Goal: Contribute content: Add original content to the website for others to see

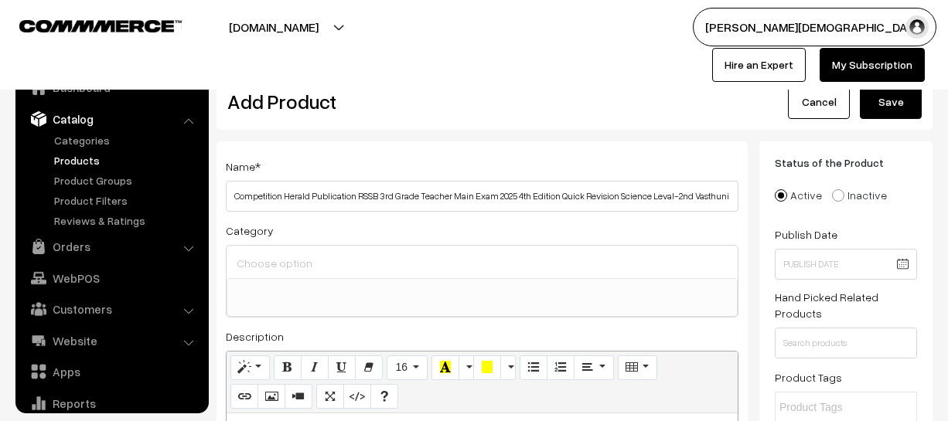
select select
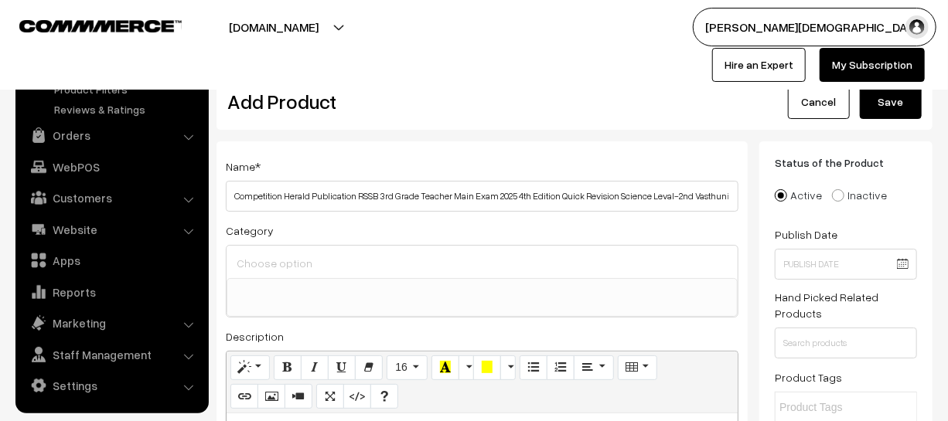
click at [865, 99] on button "Save" at bounding box center [891, 102] width 62 height 34
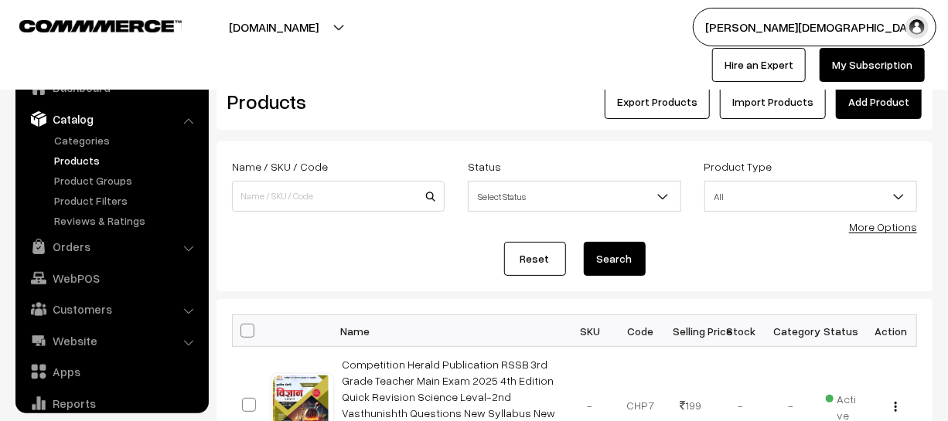
scroll to position [43, 0]
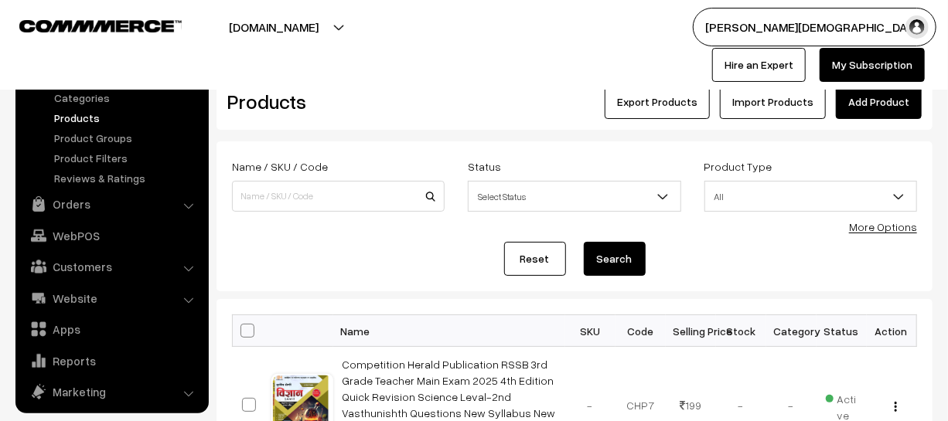
click at [864, 105] on link "Add Product" at bounding box center [879, 102] width 86 height 34
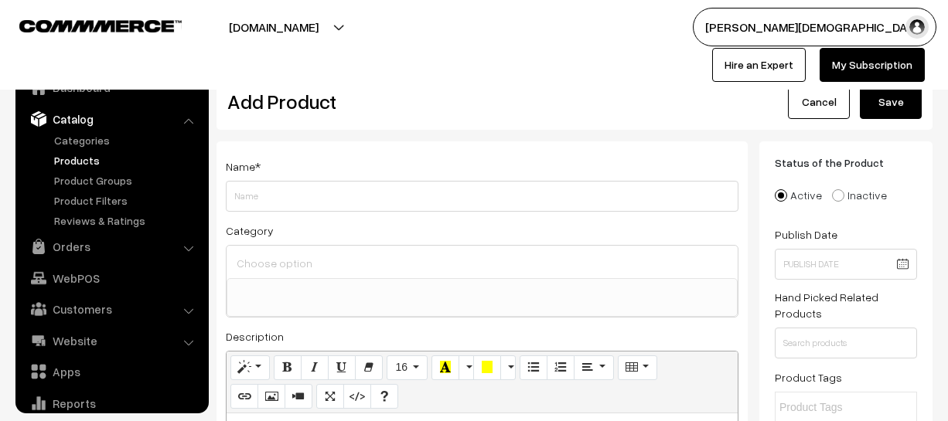
select select
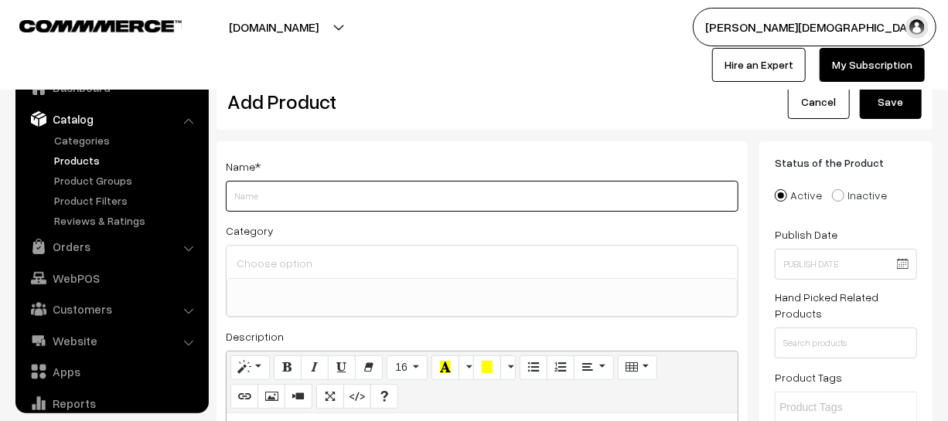
scroll to position [43, 0]
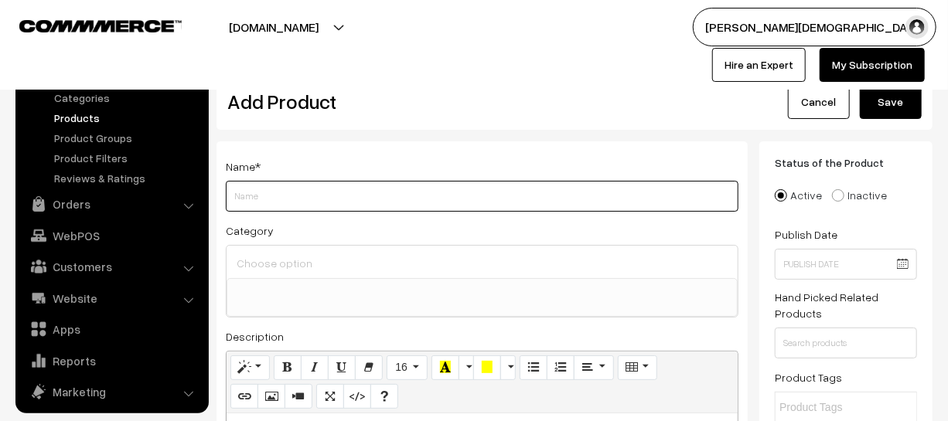
paste input "Competitions Herald Publication RSSB 3rd Grade Teacher(REET) Main Eaxm 2025 Lev…"
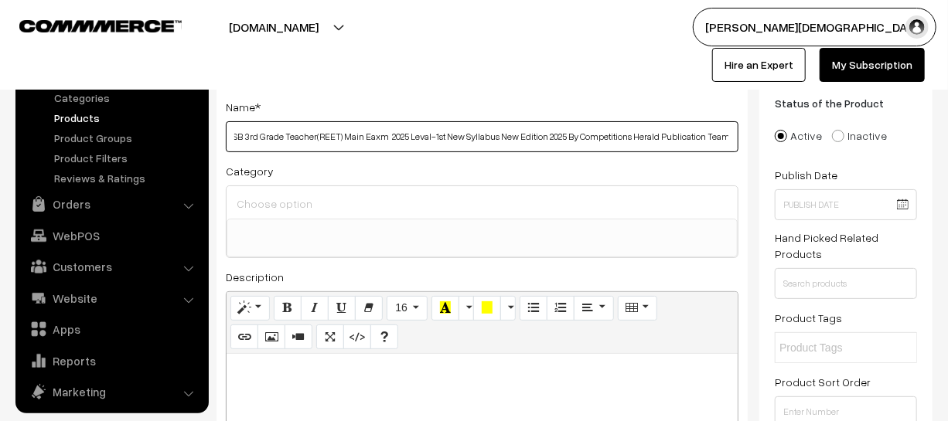
scroll to position [140, 0]
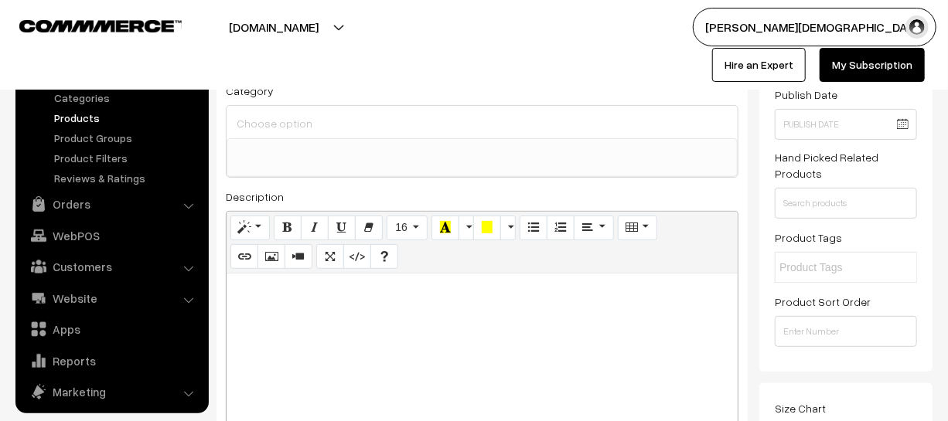
type input "Competitions Herald Publication RSSB 3rd Grade Teacher(REET) Main Eaxm 2025 Lev…"
click at [446, 322] on div at bounding box center [482, 370] width 511 height 193
paste div
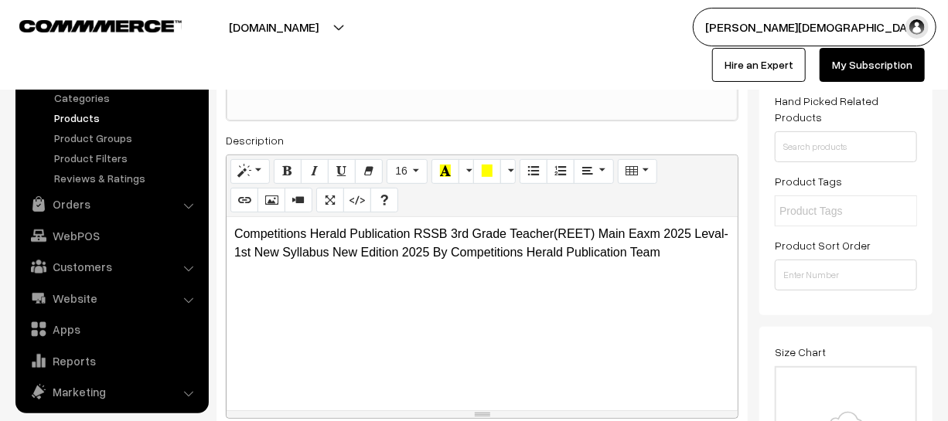
scroll to position [351, 0]
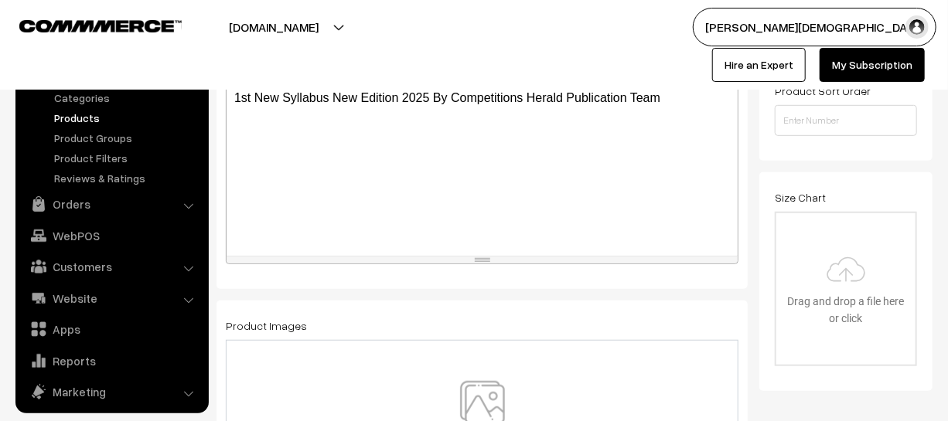
click at [476, 411] on img at bounding box center [482, 426] width 159 height 90
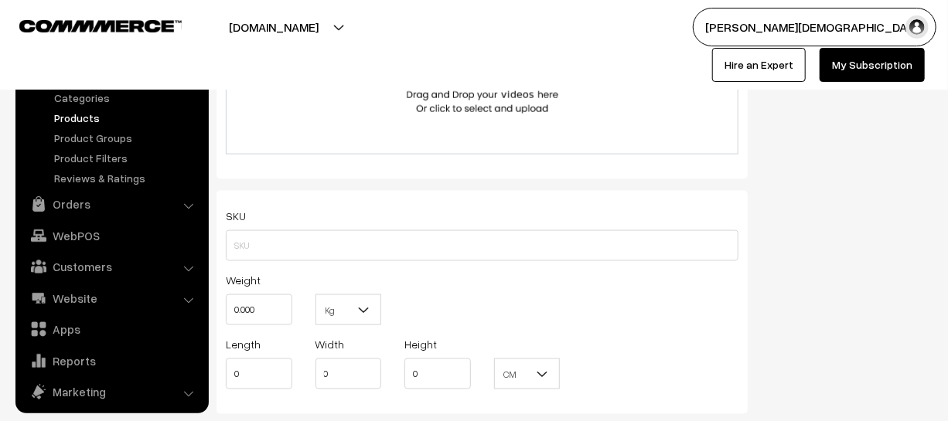
scroll to position [913, 0]
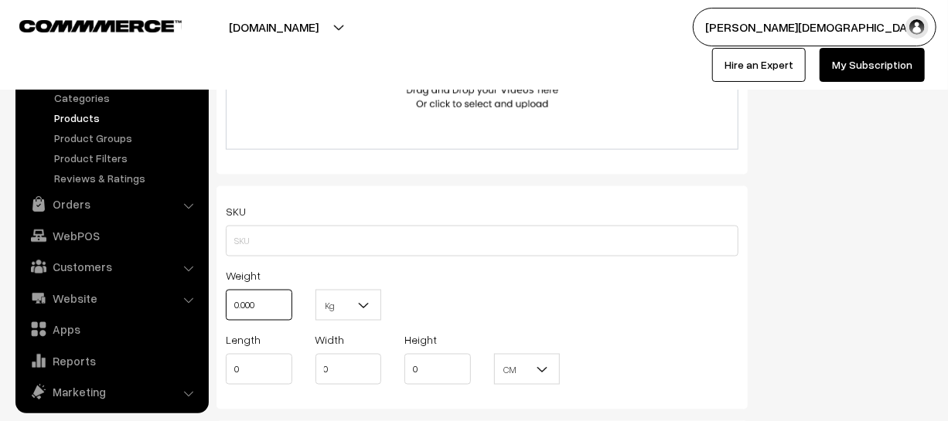
click at [287, 315] on input "0.000" at bounding box center [259, 305] width 66 height 31
type input "0"
type input "1"
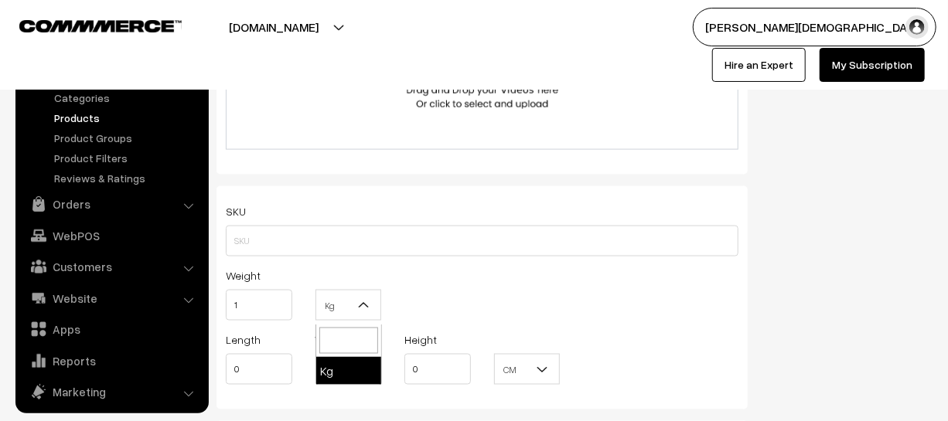
click at [363, 311] on b at bounding box center [363, 305] width 15 height 15
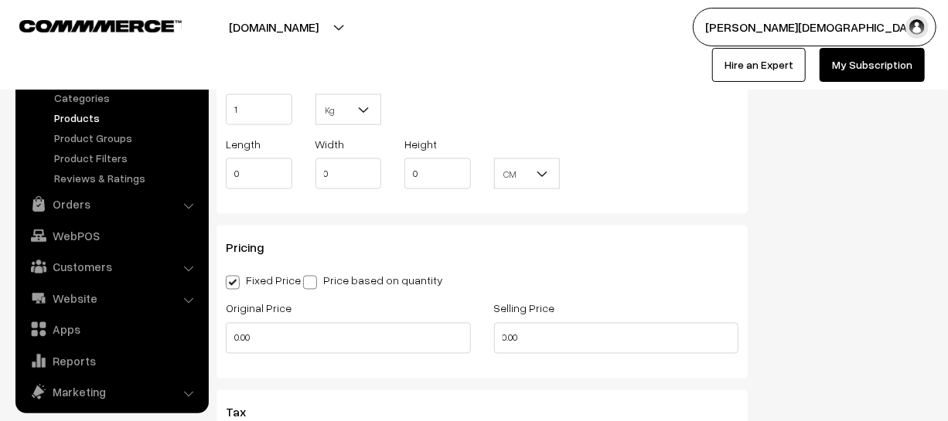
scroll to position [1124, 0]
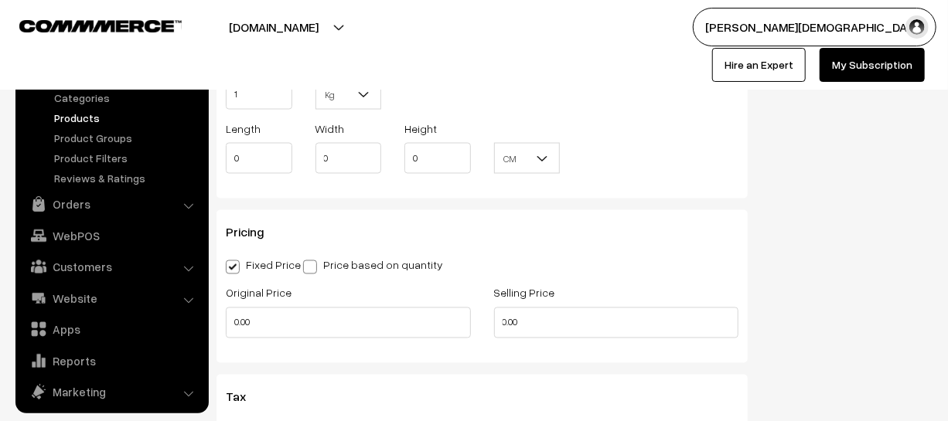
click at [297, 356] on div "Pricing Fixed Price Price based on quantity Original Price 0.00 Selling Price 0…" at bounding box center [481, 286] width 531 height 153
click at [293, 346] on div "Original Price 0.00" at bounding box center [348, 316] width 268 height 64
click at [281, 328] on input "0.00" at bounding box center [348, 323] width 245 height 31
type input "0"
type input "300"
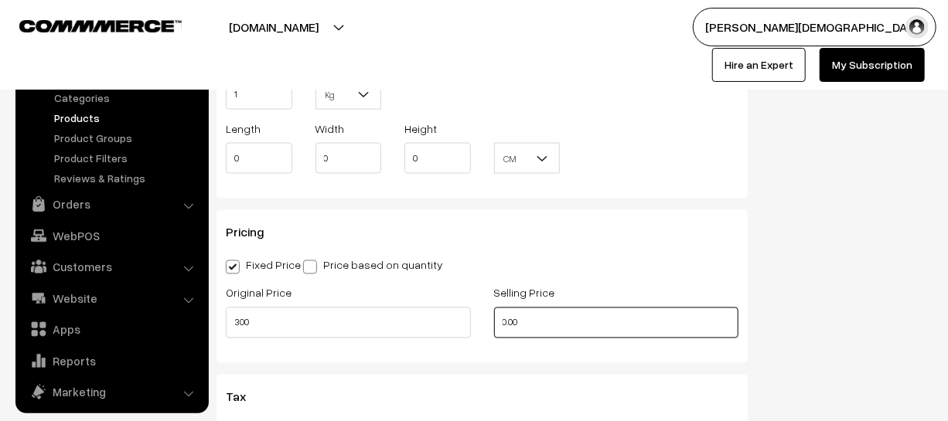
click at [608, 312] on input "0.00" at bounding box center [616, 323] width 245 height 31
type input "0"
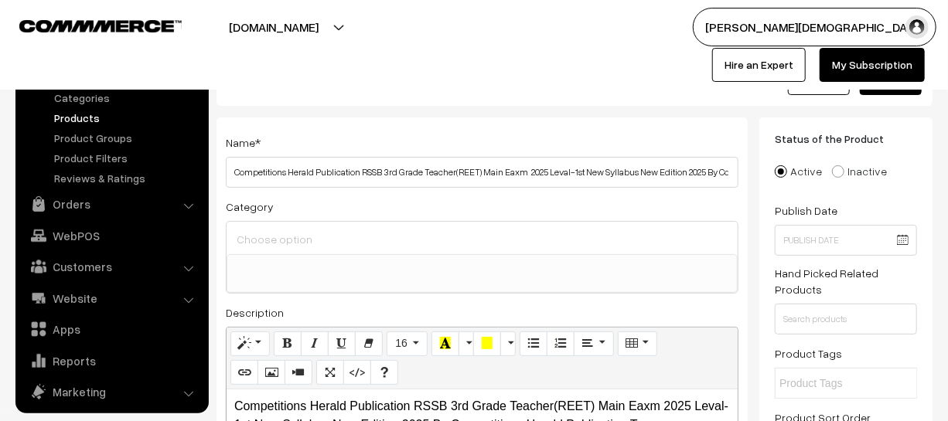
scroll to position [0, 0]
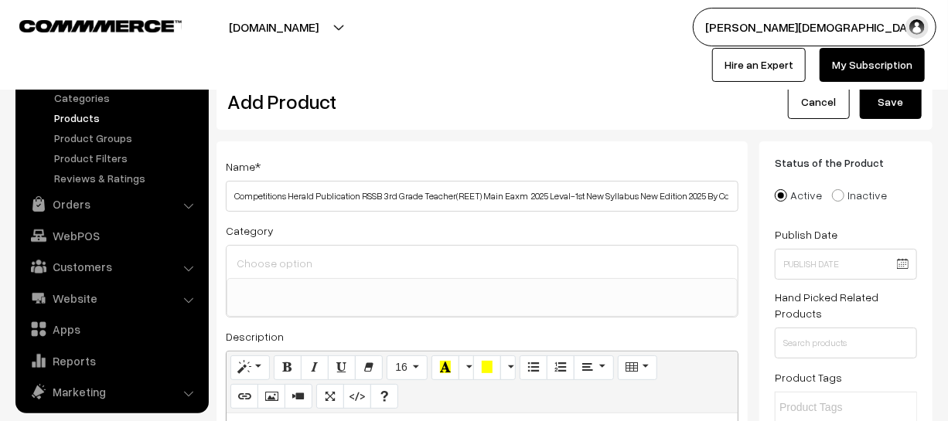
type input "251"
click at [881, 116] on button "Save" at bounding box center [891, 102] width 62 height 34
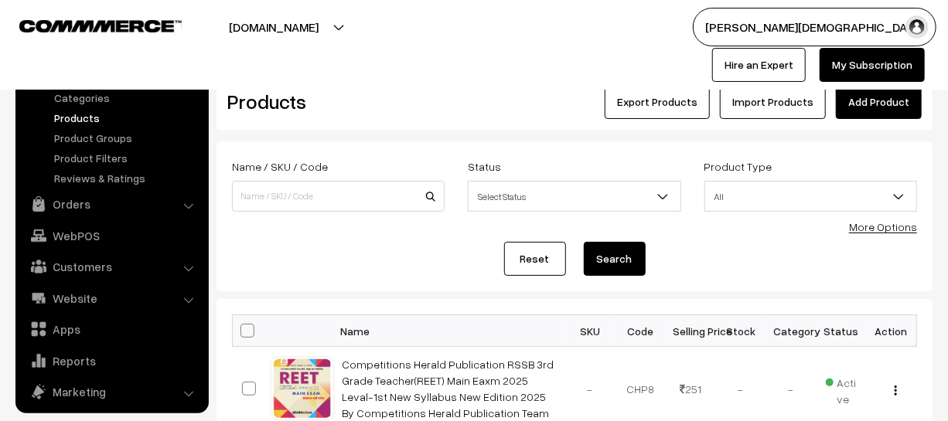
click at [848, 111] on link "Add Product" at bounding box center [879, 102] width 86 height 34
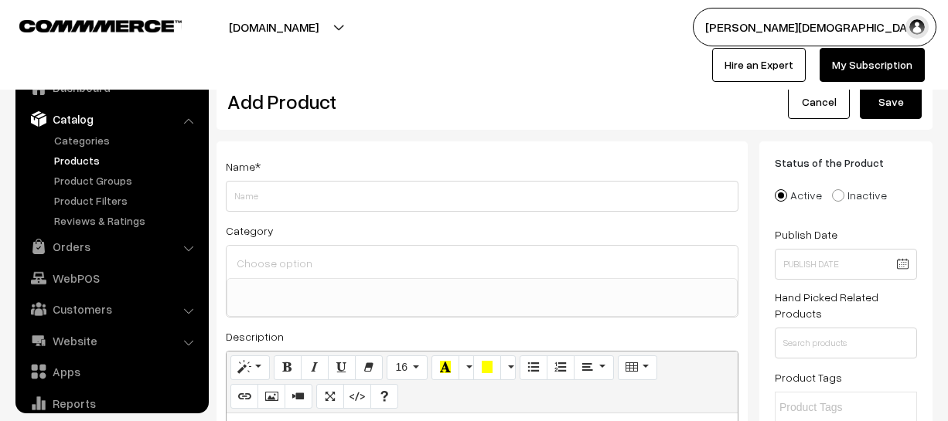
select select
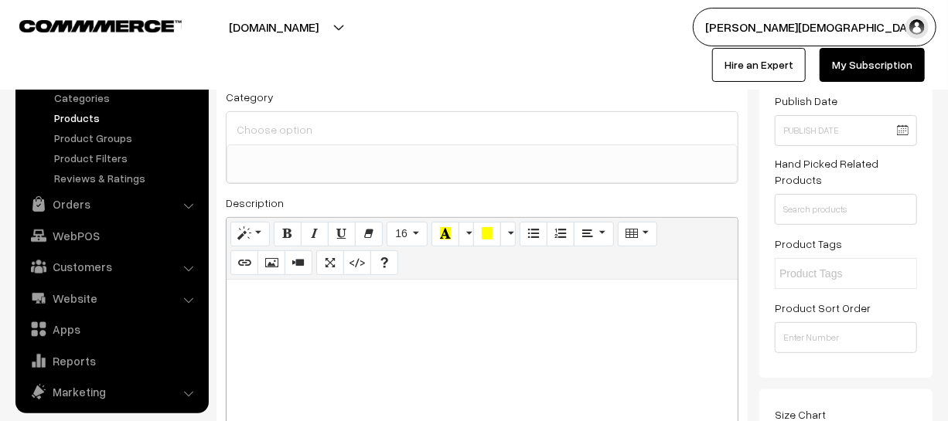
scroll to position [140, 0]
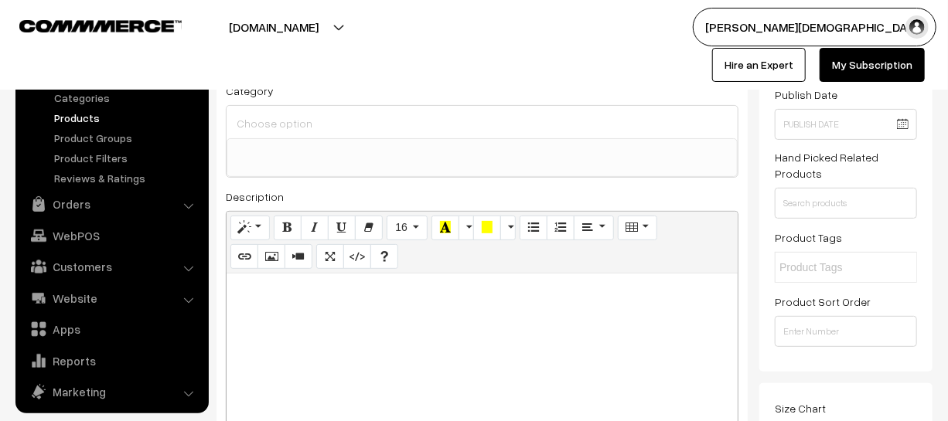
type input "Competition Herald Publication RSSB 3rd Grade Teacher Main Exam 2025 Leval-2nd …"
click at [410, 313] on div at bounding box center [482, 370] width 511 height 193
paste div
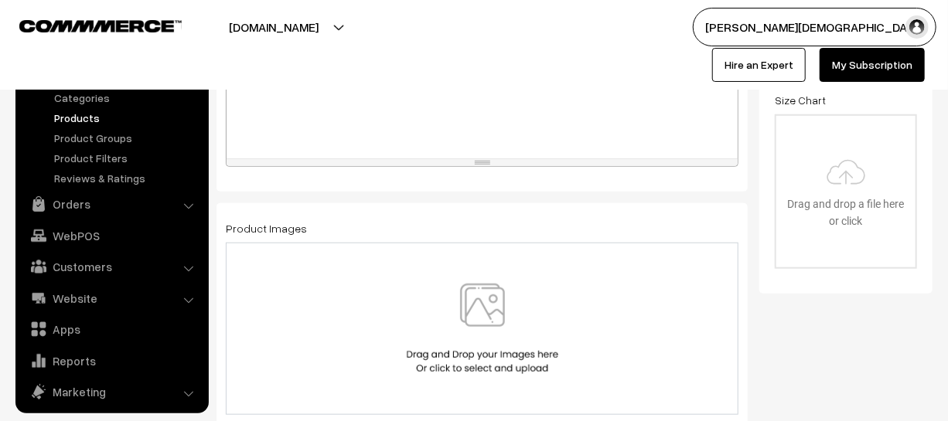
scroll to position [492, 0]
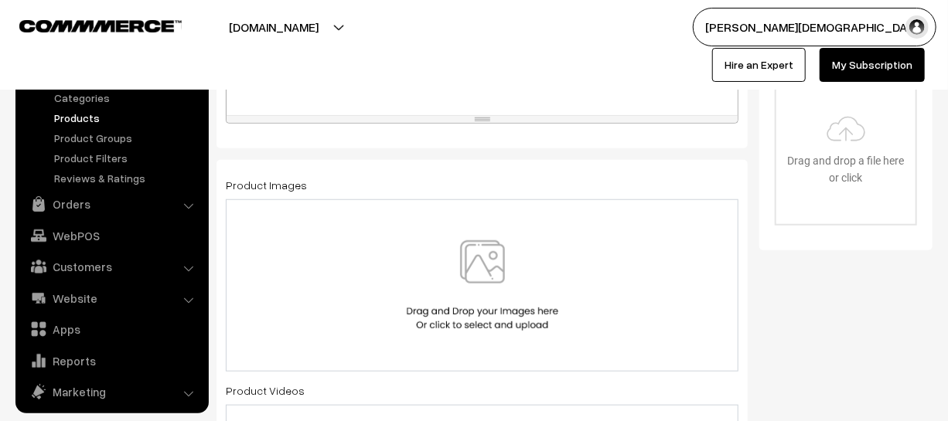
click at [475, 277] on img at bounding box center [482, 285] width 159 height 90
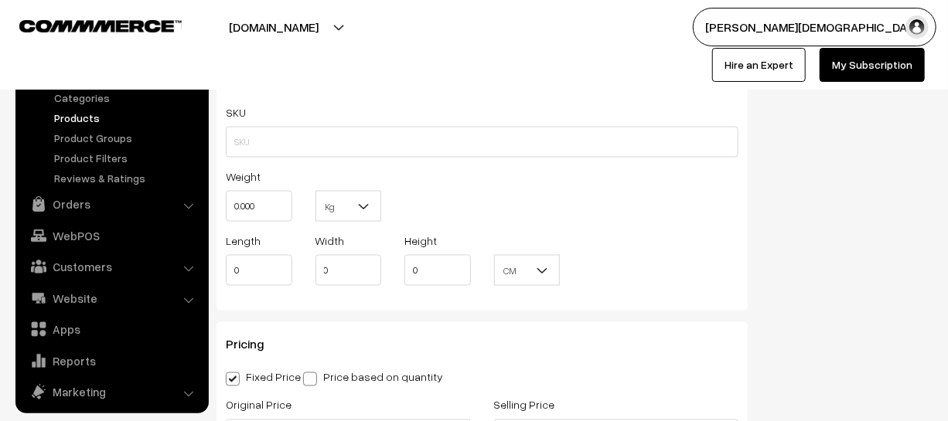
scroll to position [1054, 0]
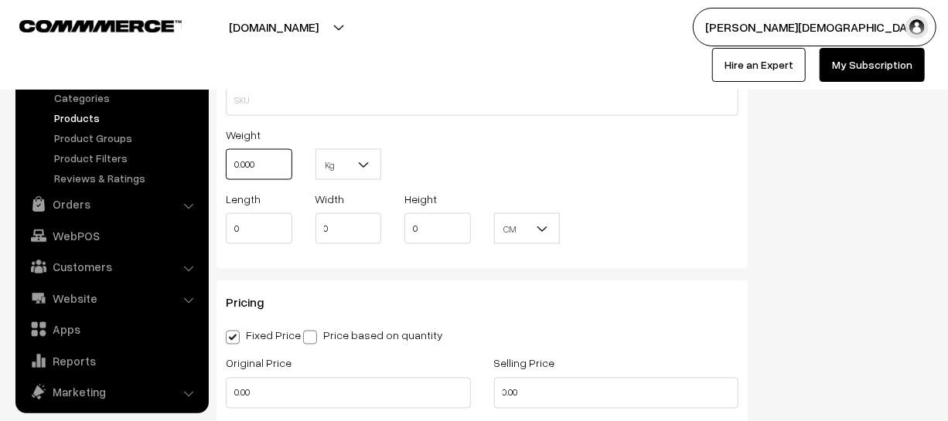
click at [271, 159] on input "0.000" at bounding box center [259, 164] width 66 height 31
type input "0"
type input "1"
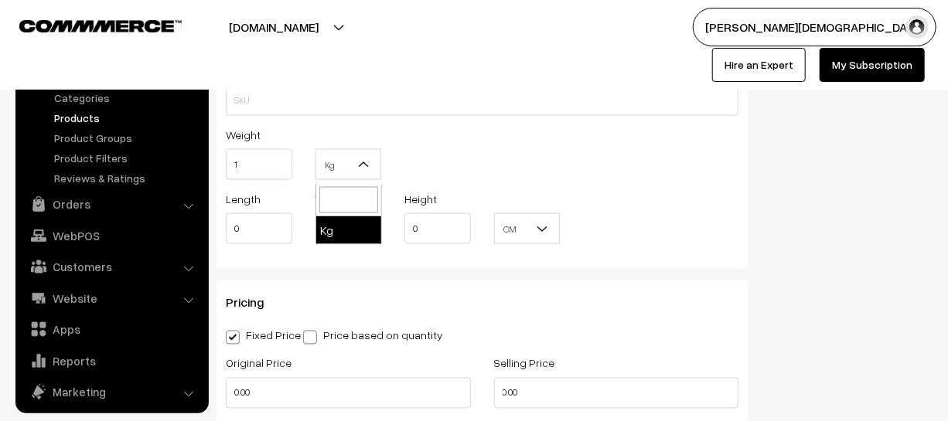
click at [366, 170] on b at bounding box center [363, 164] width 15 height 15
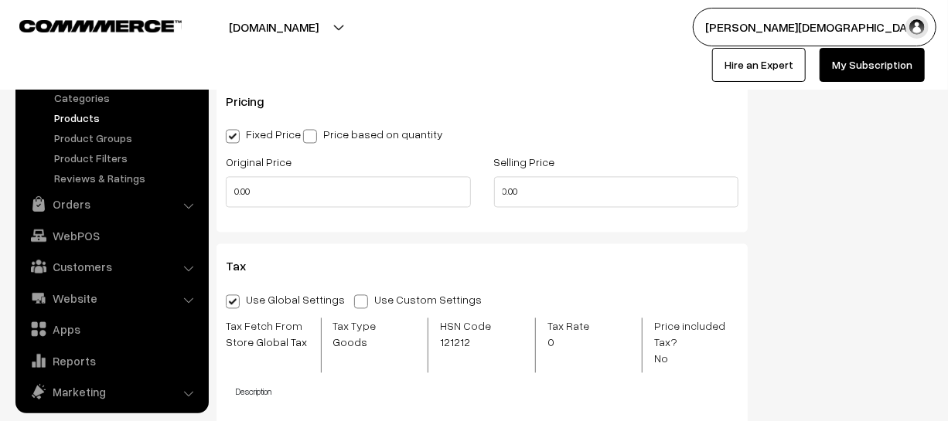
scroll to position [1265, 0]
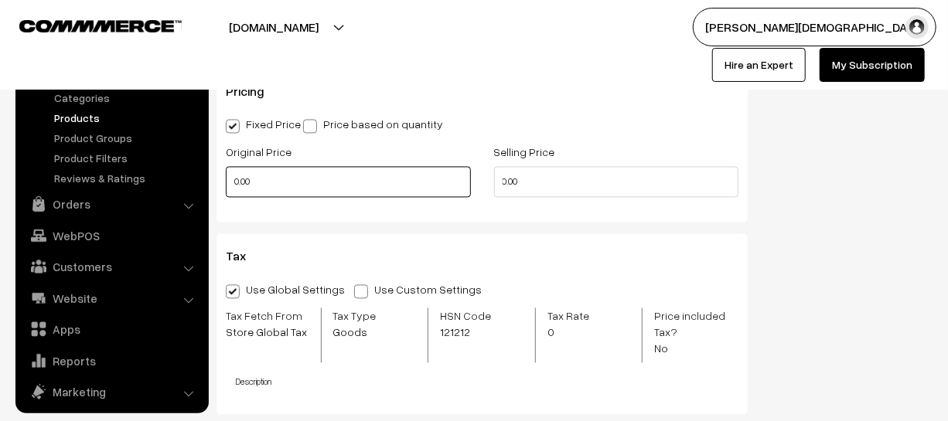
click at [274, 195] on input "0.00" at bounding box center [348, 182] width 245 height 31
type input "0"
type input "350"
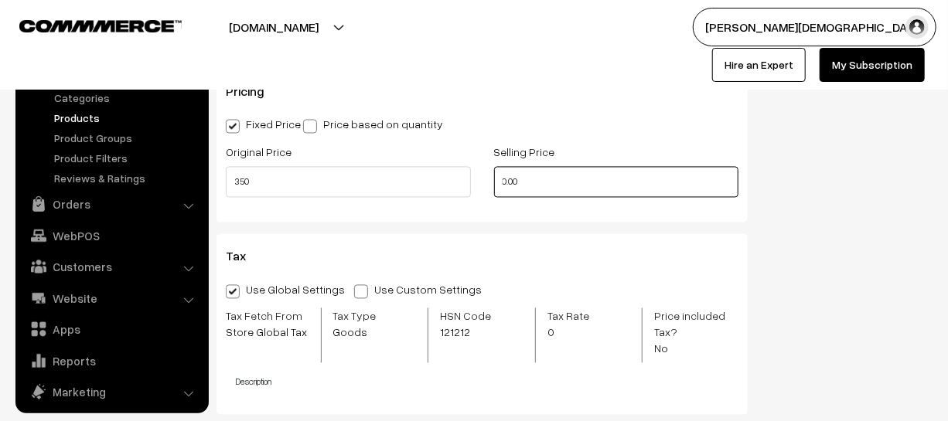
click at [566, 197] on input "0.00" at bounding box center [616, 182] width 245 height 31
type input "0"
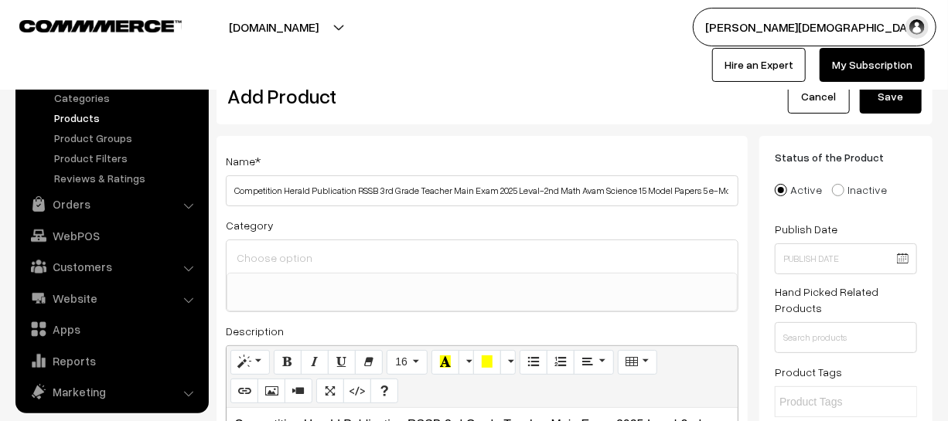
scroll to position [0, 0]
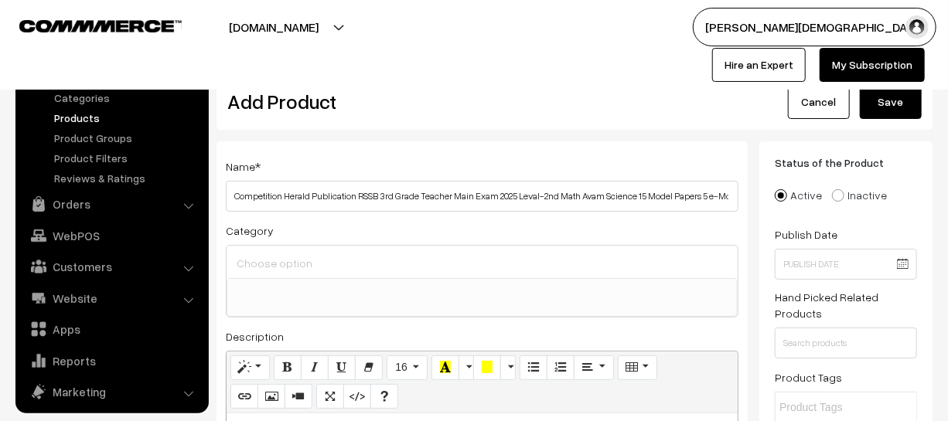
type input "251"
click at [865, 92] on button "Save" at bounding box center [891, 102] width 62 height 34
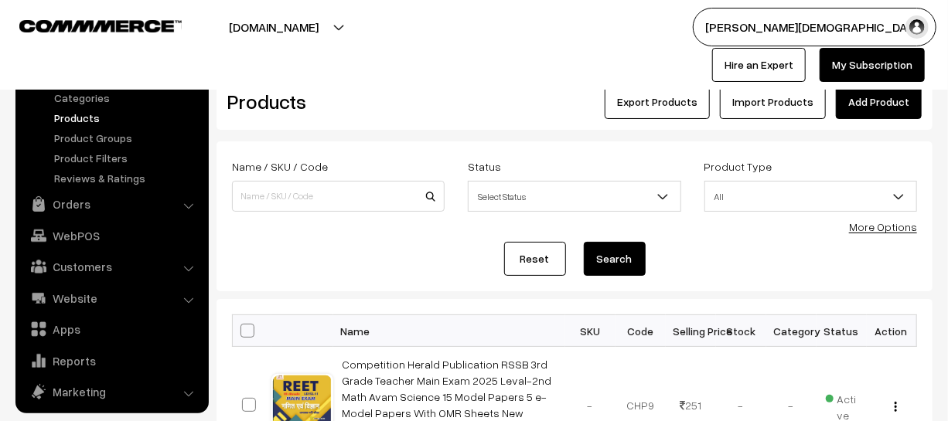
click at [884, 121] on div "Dashboard / Products Products Export Products Import Products Add Product" at bounding box center [574, 94] width 716 height 72
click at [884, 107] on link "Add Product" at bounding box center [879, 102] width 86 height 34
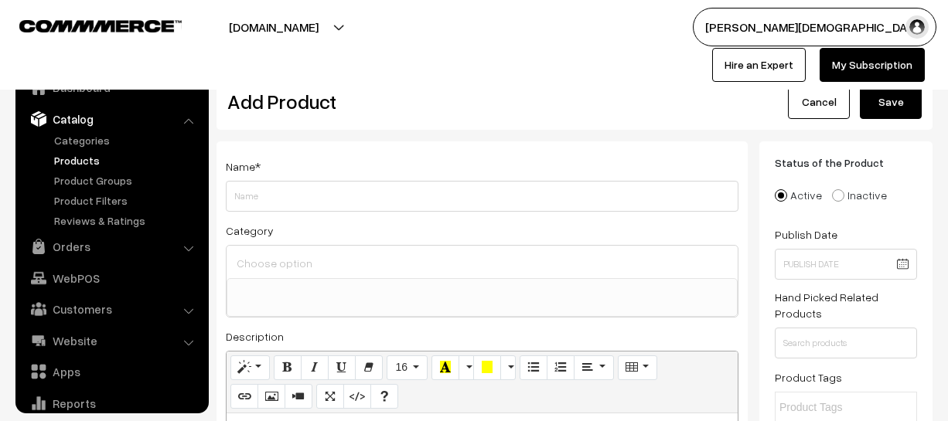
select select
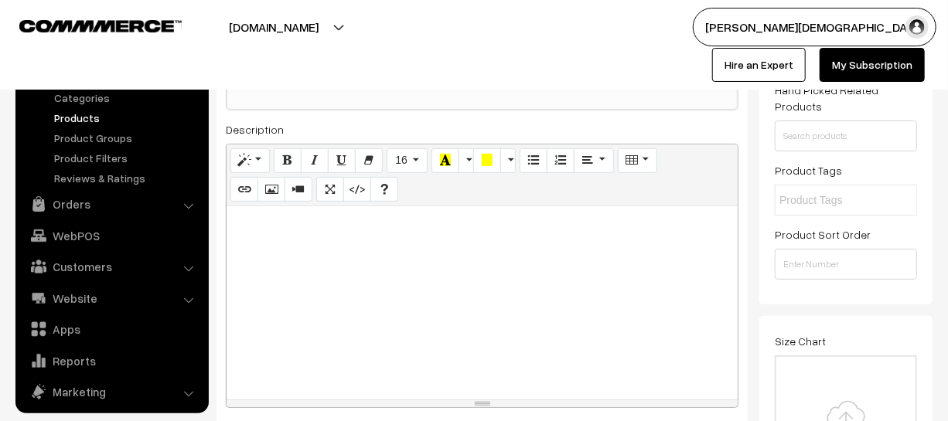
scroll to position [210, 0]
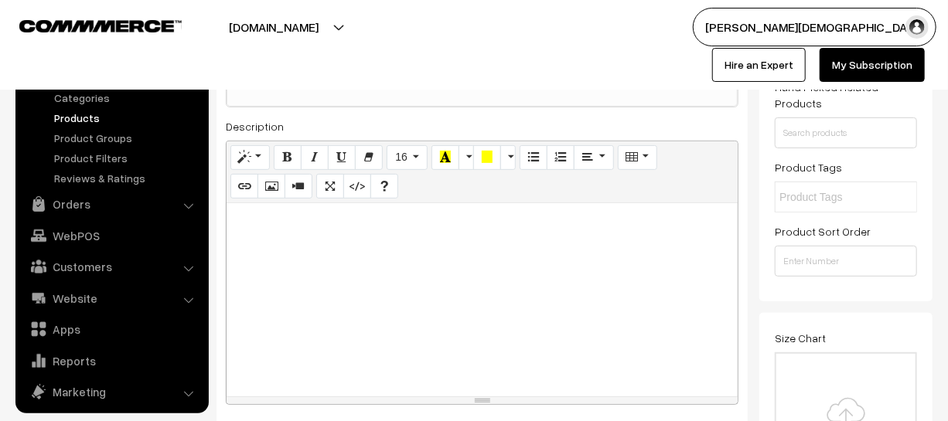
type input "Competitions Herald Publication RPSC Upnirikshak SI Bharti Pariksha 2025 PSI Sa…"
click at [458, 332] on div at bounding box center [482, 299] width 511 height 193
paste div
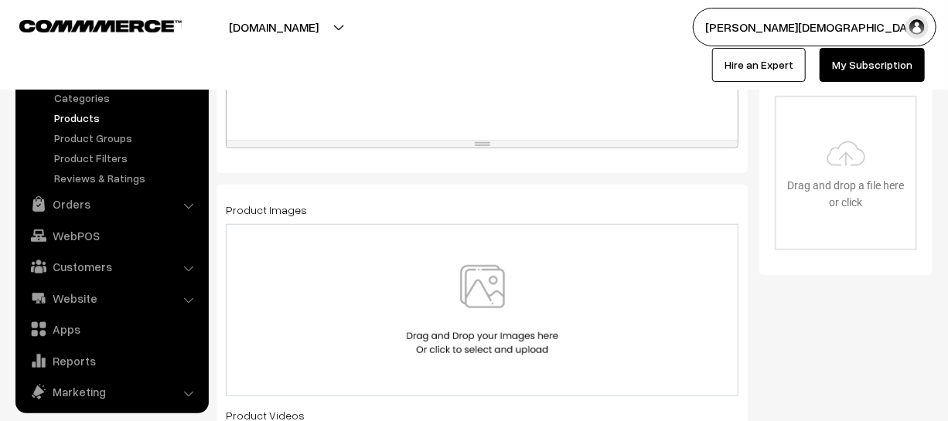
scroll to position [492, 0]
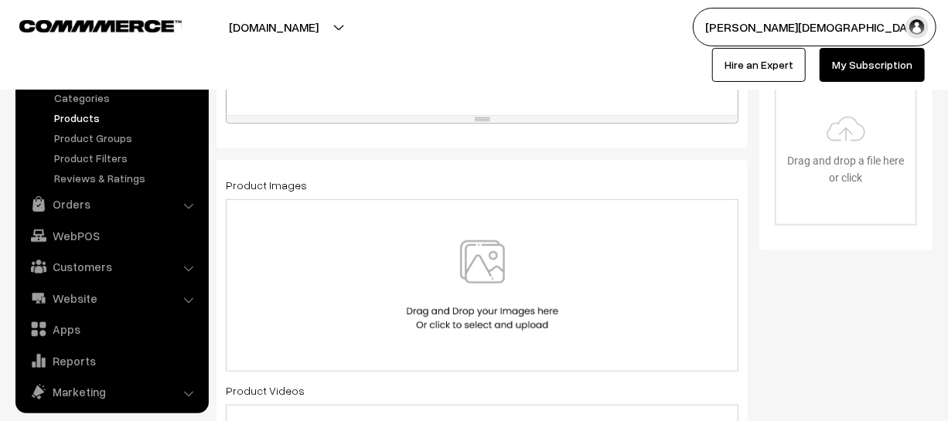
click at [479, 295] on img at bounding box center [482, 285] width 159 height 90
click at [488, 321] on img at bounding box center [482, 285] width 159 height 90
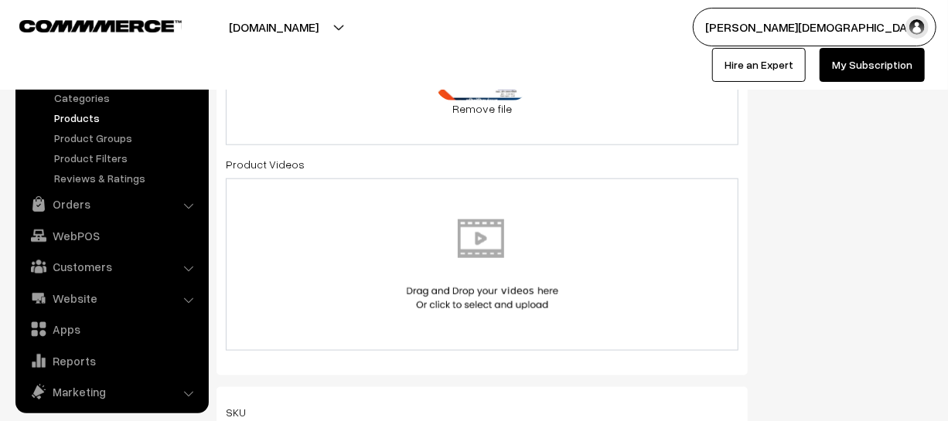
scroll to position [843, 0]
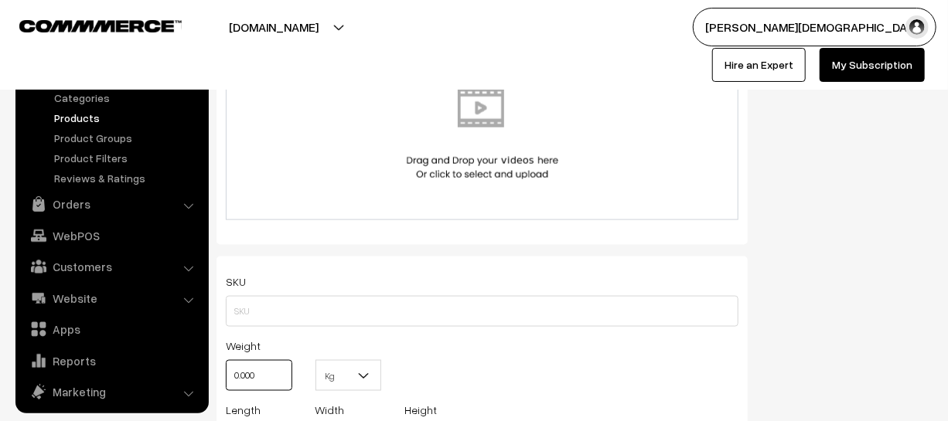
click at [278, 389] on input "0.000" at bounding box center [259, 375] width 66 height 31
type input "0"
type input "1"
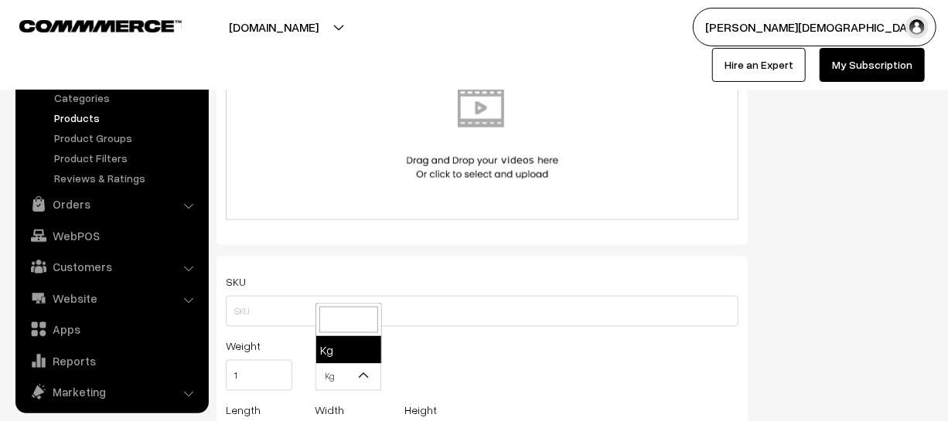
click at [359, 379] on b at bounding box center [363, 375] width 15 height 15
click at [344, 333] on span at bounding box center [348, 320] width 65 height 32
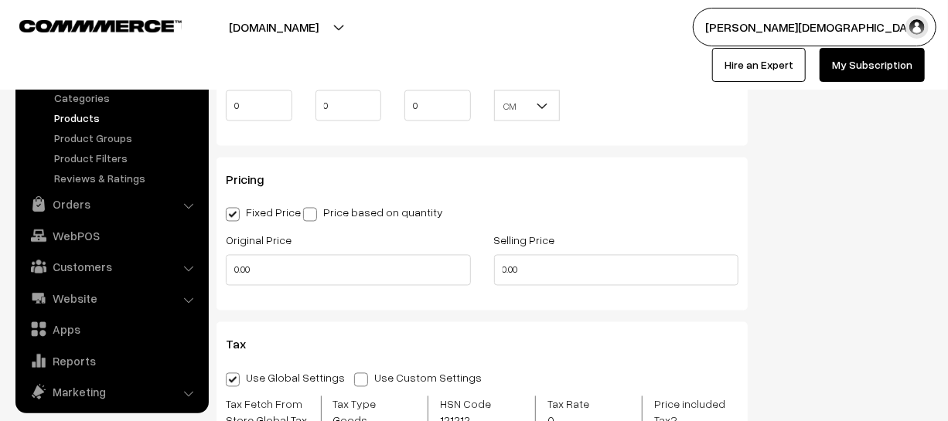
scroll to position [1265, 0]
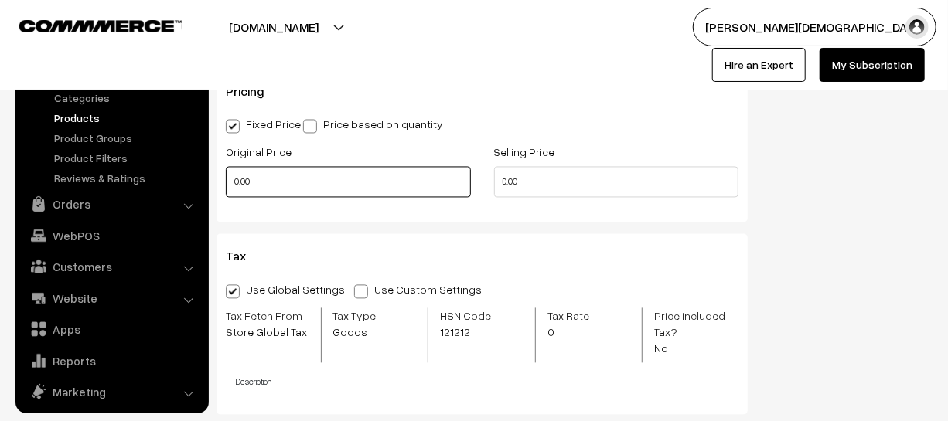
click at [286, 198] on input "0.00" at bounding box center [348, 182] width 245 height 31
type input "0"
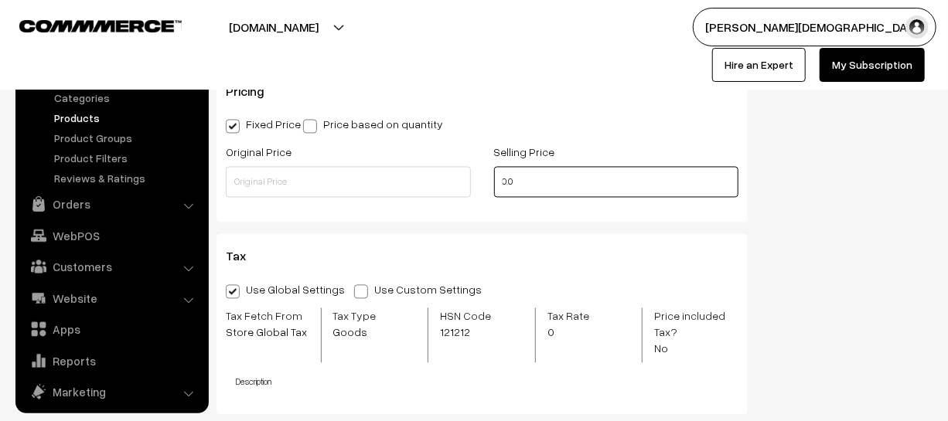
click at [554, 189] on input "0.0" at bounding box center [616, 182] width 245 height 31
type input "0"
type input "6"
type input "300"
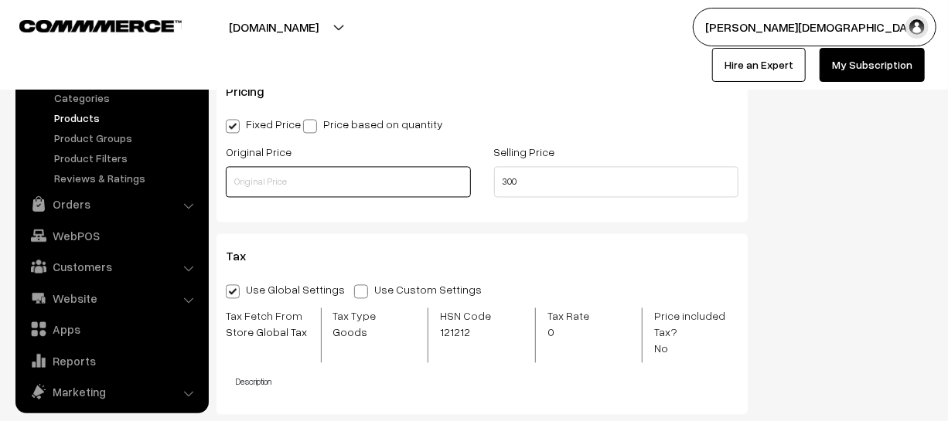
click at [324, 180] on input "text" at bounding box center [348, 182] width 245 height 31
type input "600"
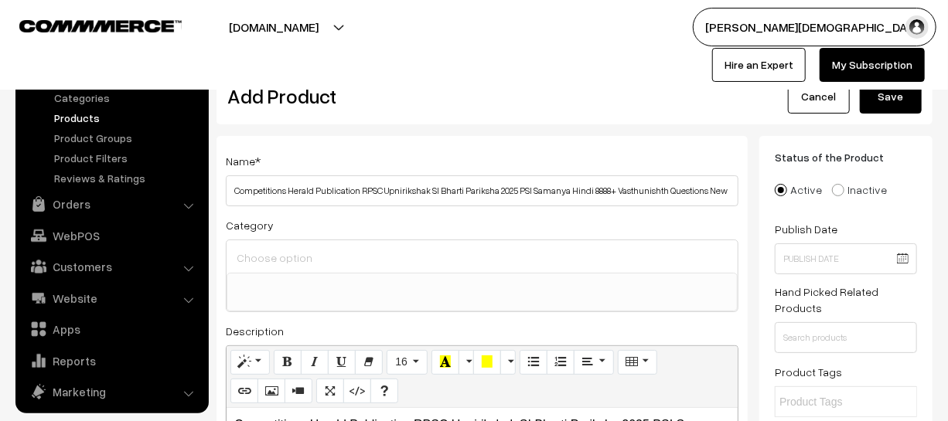
scroll to position [0, 0]
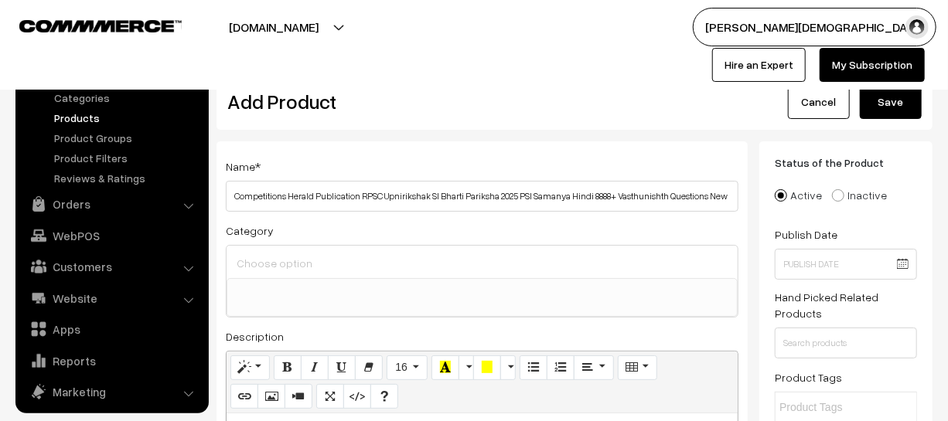
click at [917, 109] on button "Save" at bounding box center [891, 102] width 62 height 34
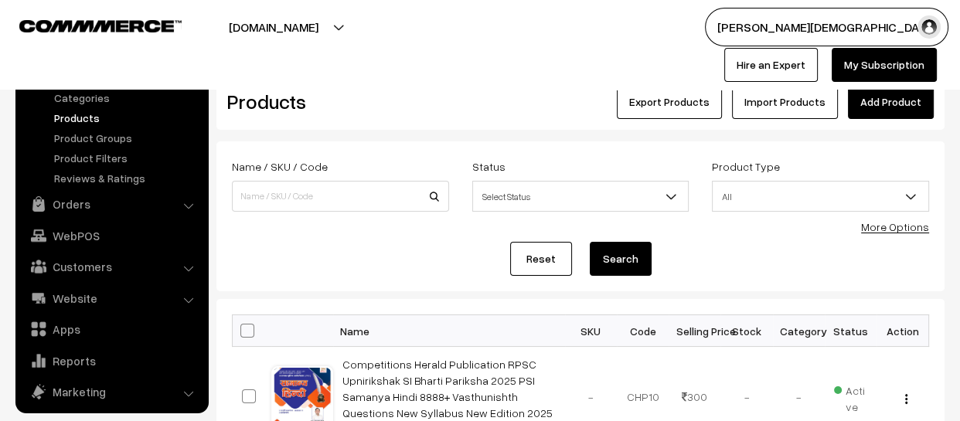
click at [881, 89] on link "Add Product" at bounding box center [891, 102] width 86 height 34
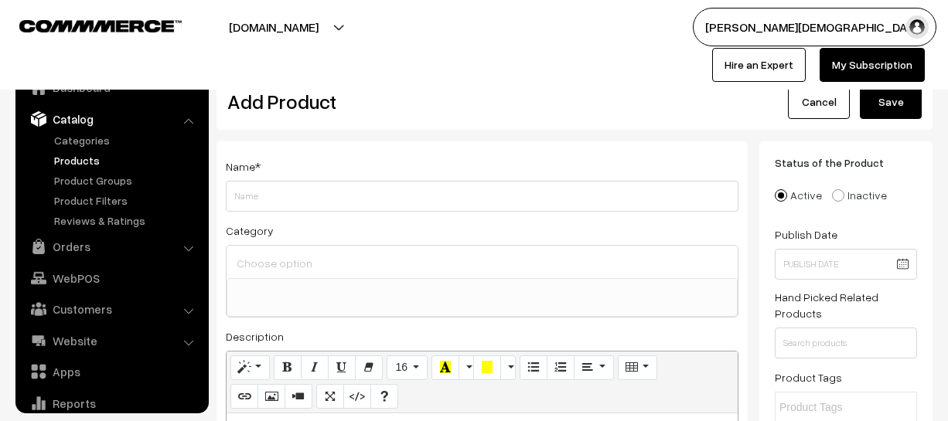
select select
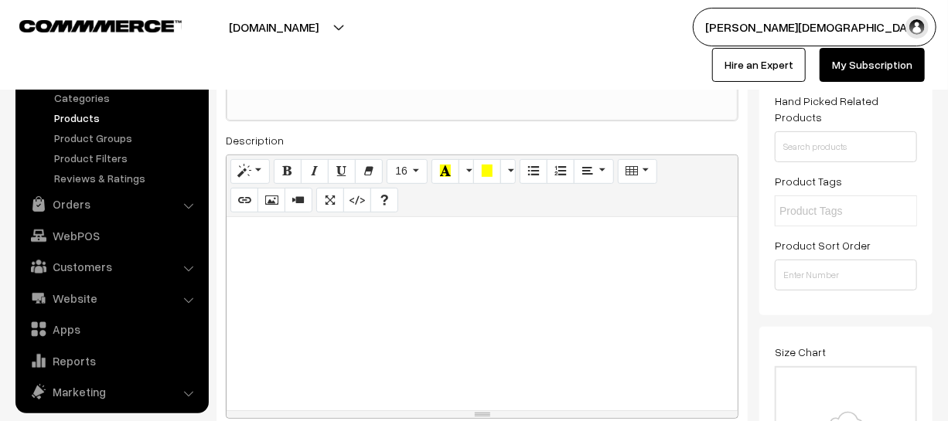
scroll to position [210, 0]
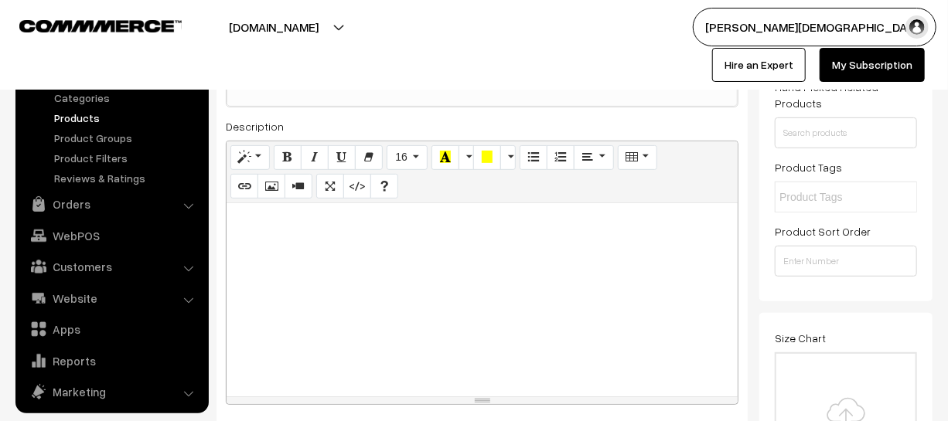
type input "Competitions Herald Publication RSSB 3rd Grade Teacher Main Exam 2025 Leval-2nd…"
click at [377, 323] on div at bounding box center [482, 299] width 511 height 193
paste div
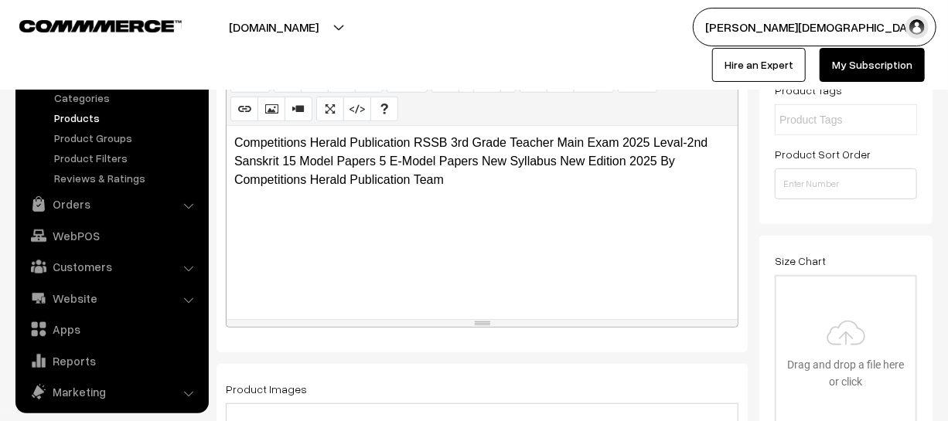
scroll to position [421, 0]
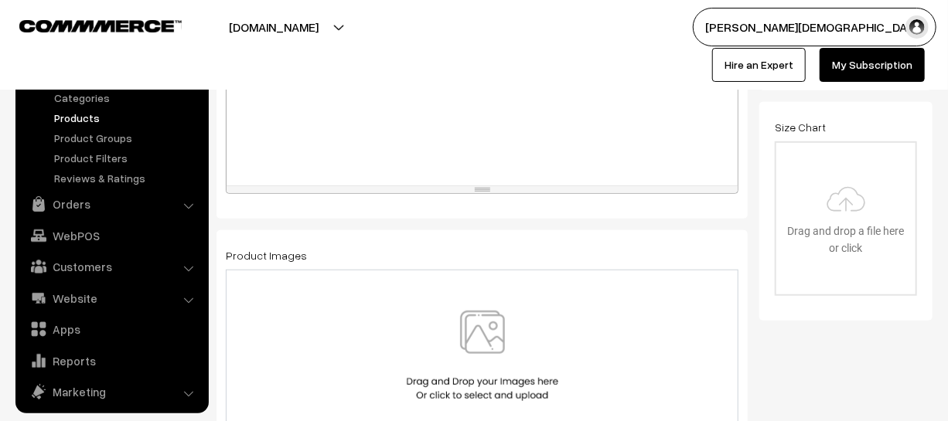
click at [522, 352] on img at bounding box center [482, 356] width 159 height 90
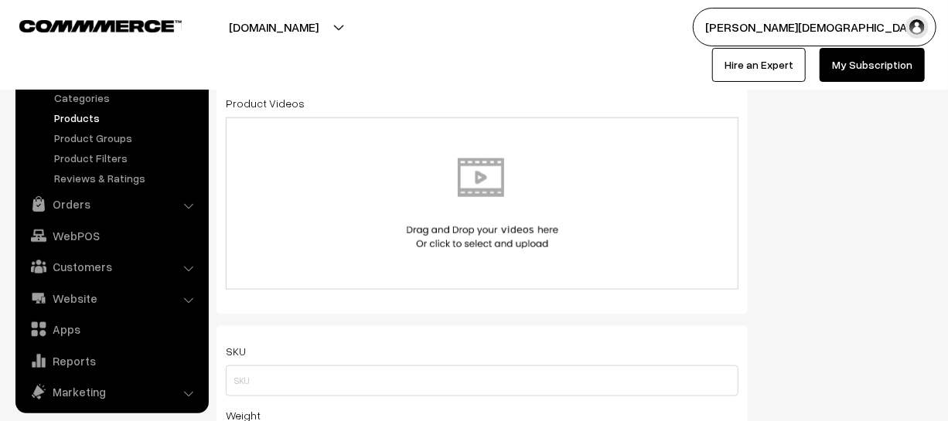
scroll to position [843, 0]
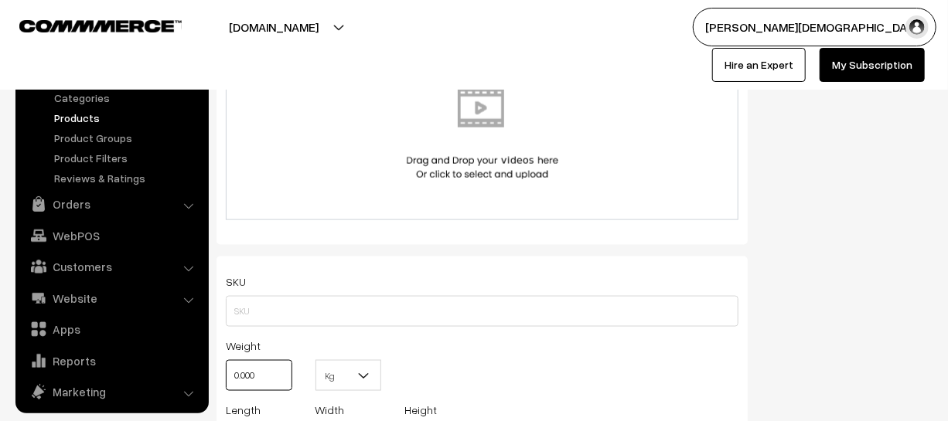
click at [270, 372] on input "0.000" at bounding box center [259, 375] width 66 height 31
type input "0"
type input "1"
click at [363, 382] on b at bounding box center [363, 375] width 15 height 15
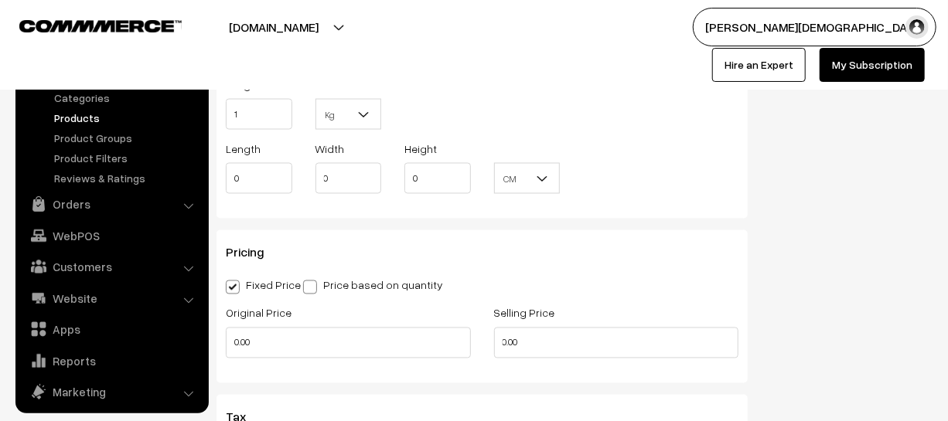
scroll to position [1124, 0]
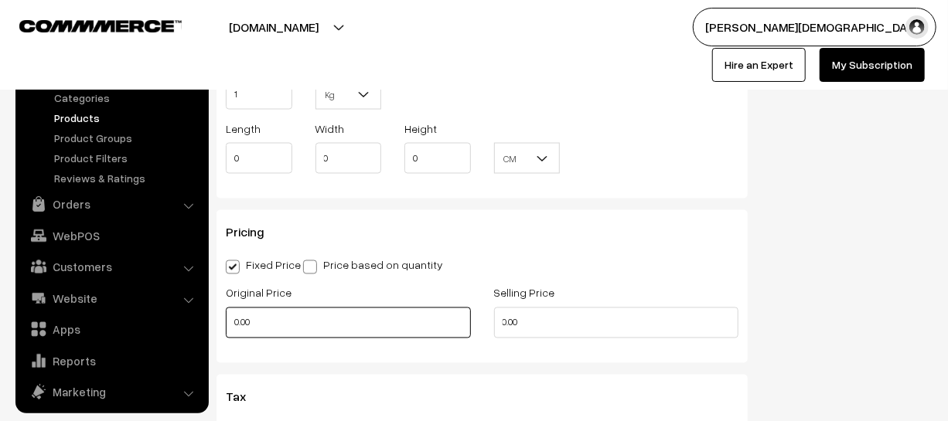
click at [302, 336] on input "0.00" at bounding box center [348, 323] width 245 height 31
type input "0"
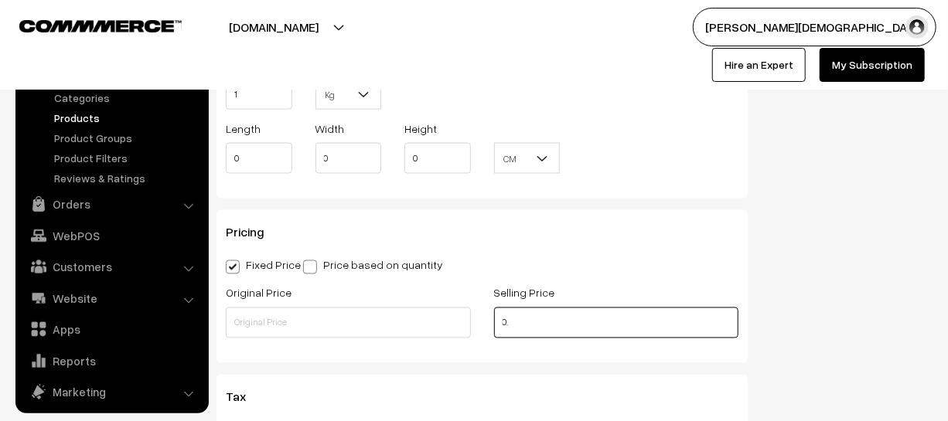
click at [596, 335] on input "0." at bounding box center [616, 323] width 245 height 31
type input "0"
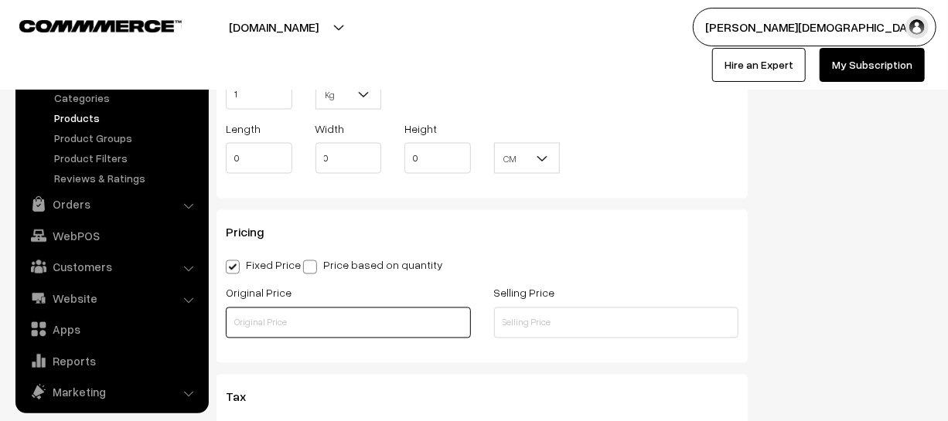
click at [347, 332] on input "text" at bounding box center [348, 323] width 245 height 31
type input "325"
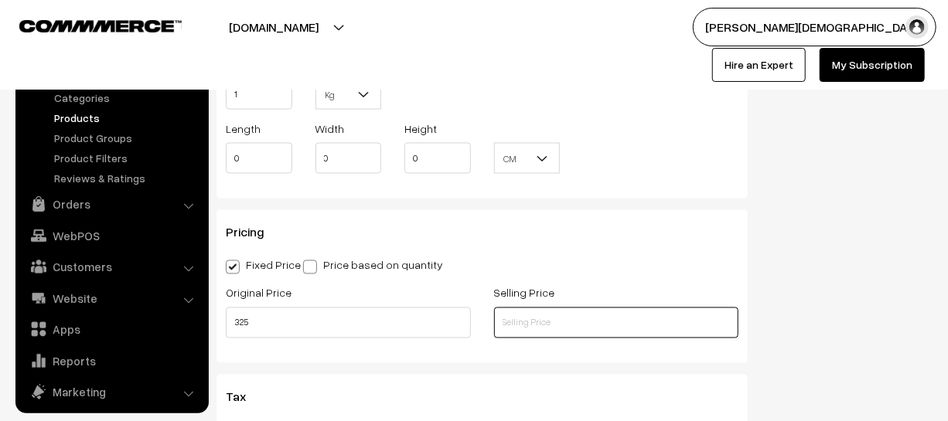
click at [580, 334] on input "text" at bounding box center [616, 323] width 245 height 31
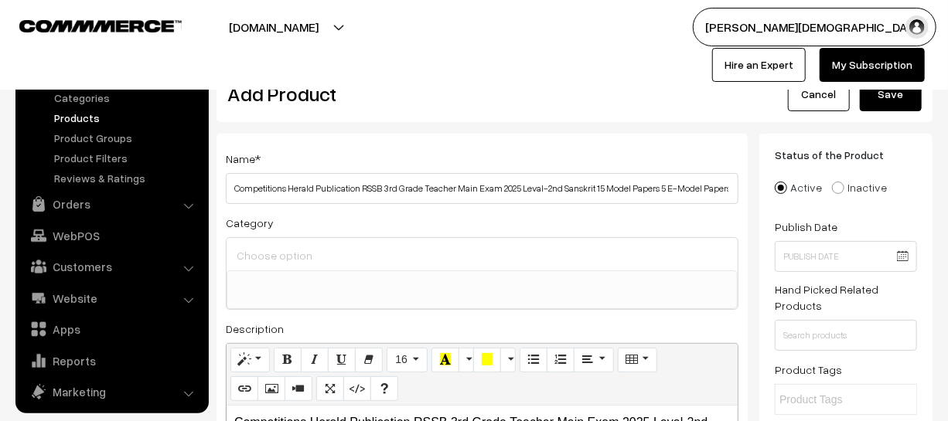
scroll to position [0, 0]
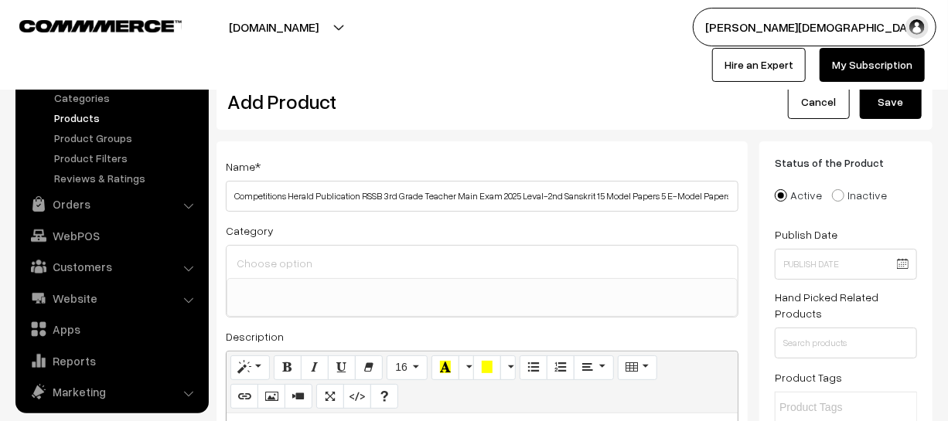
type input "225"
click at [888, 98] on button "Save" at bounding box center [891, 102] width 62 height 34
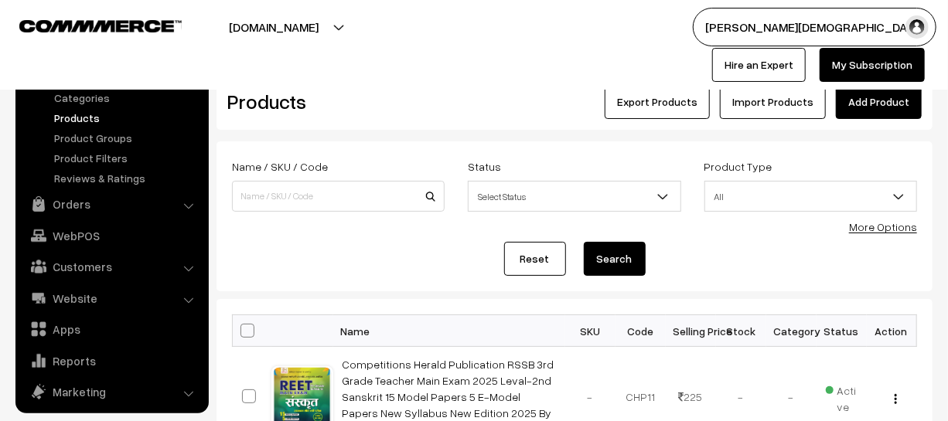
click at [874, 110] on link "Add Product" at bounding box center [879, 102] width 86 height 34
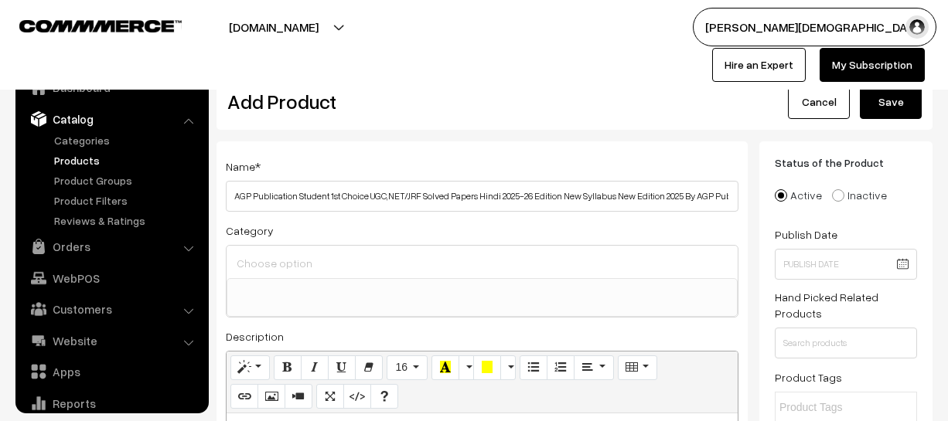
select select
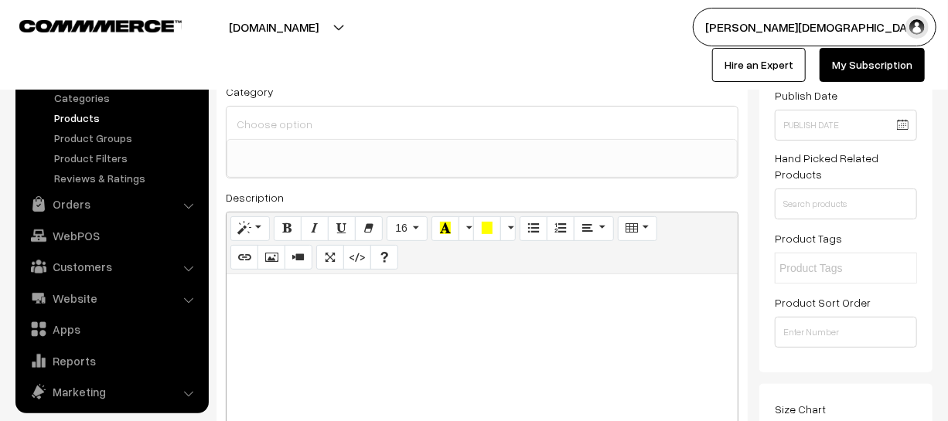
scroll to position [140, 0]
type input "AGP Publication Student 1st Choice UGC,NET/JRF Solved Papers Hindi 2025-26 Edit…"
click at [459, 329] on div at bounding box center [482, 370] width 511 height 193
paste div
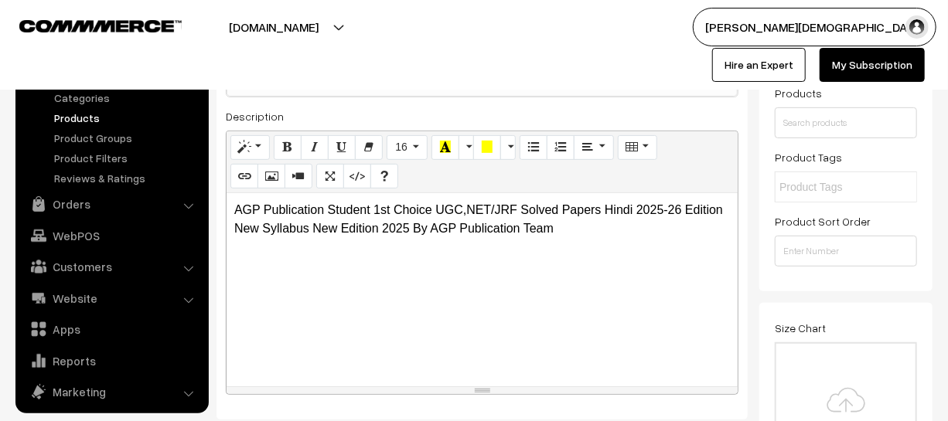
scroll to position [351, 0]
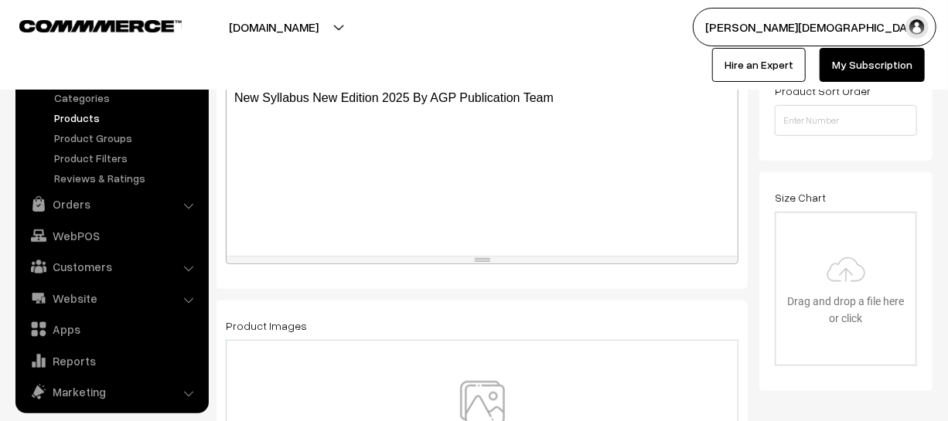
click at [456, 388] on img at bounding box center [482, 426] width 159 height 90
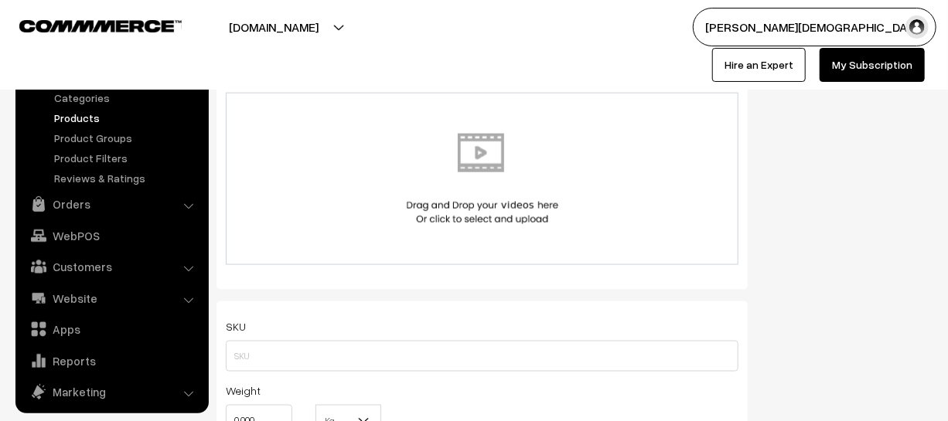
scroll to position [843, 0]
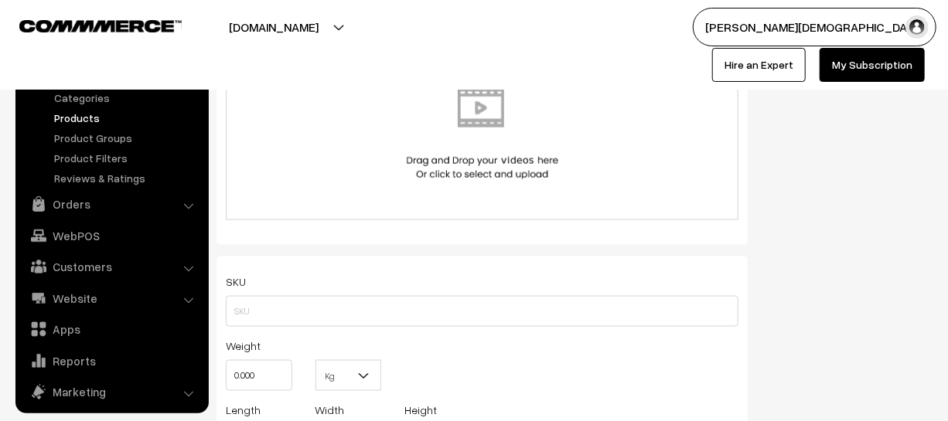
click at [266, 408] on div "Length 0" at bounding box center [259, 428] width 66 height 55
click at [271, 394] on div "Weight 0.000" at bounding box center [259, 368] width 90 height 64
click at [271, 391] on input "0.000" at bounding box center [259, 375] width 66 height 31
type input "0"
type input "1"
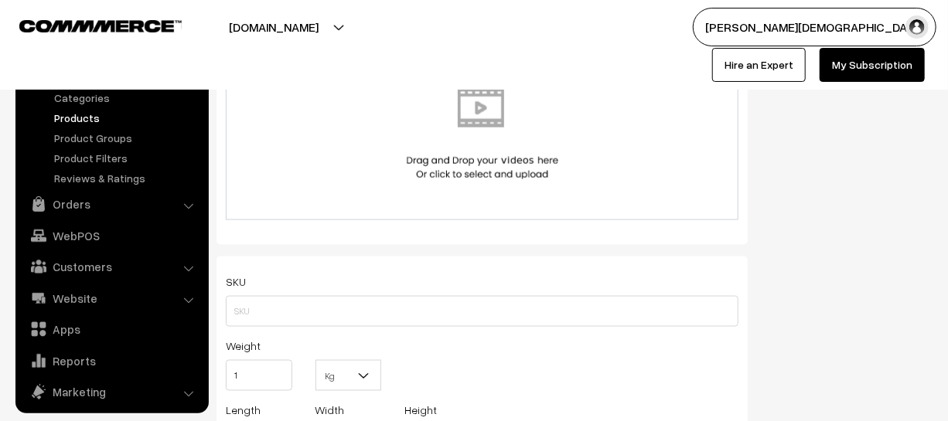
click at [365, 384] on b at bounding box center [363, 375] width 15 height 15
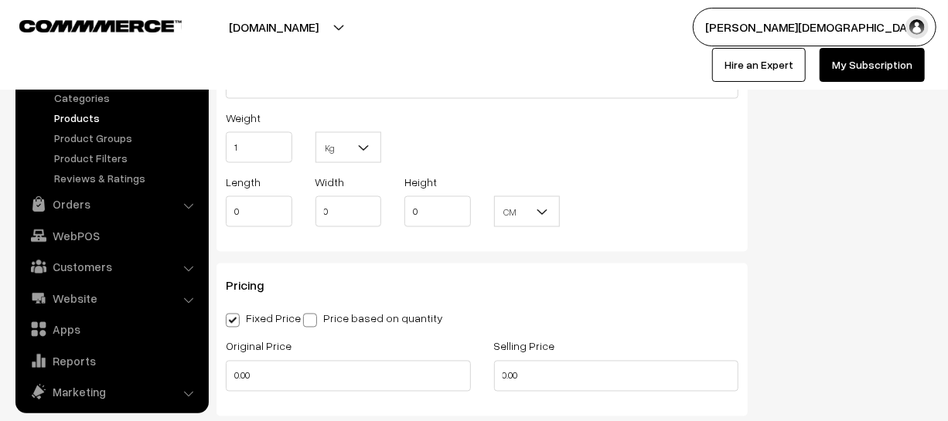
scroll to position [1195, 0]
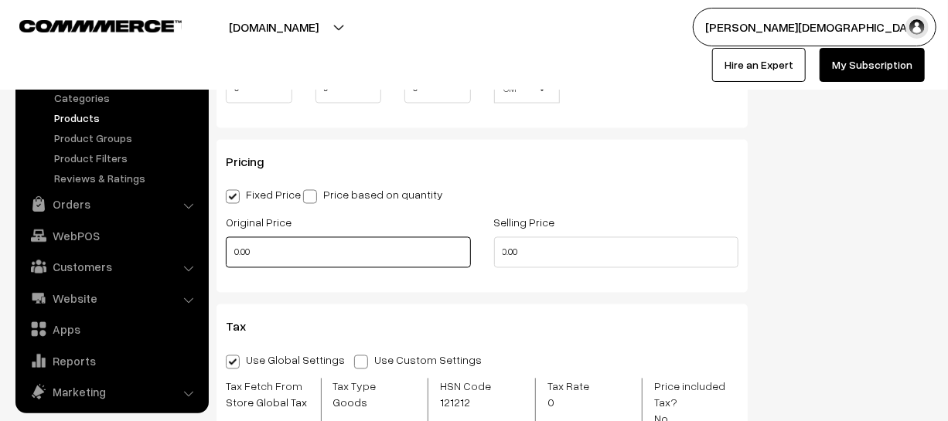
click at [315, 260] on input "0.00" at bounding box center [348, 252] width 245 height 31
type input "0"
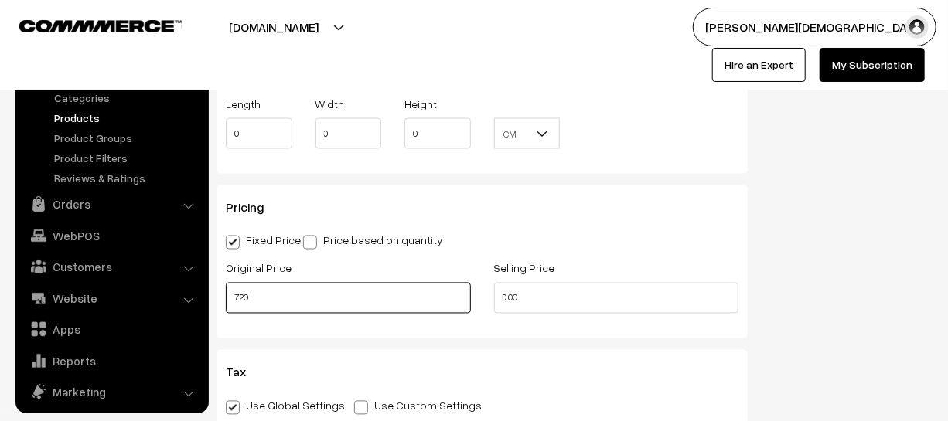
scroll to position [1124, 0]
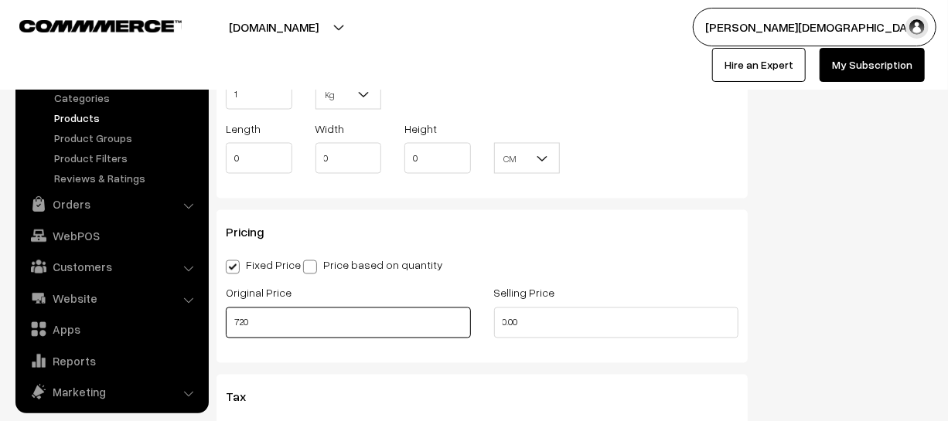
type input "720"
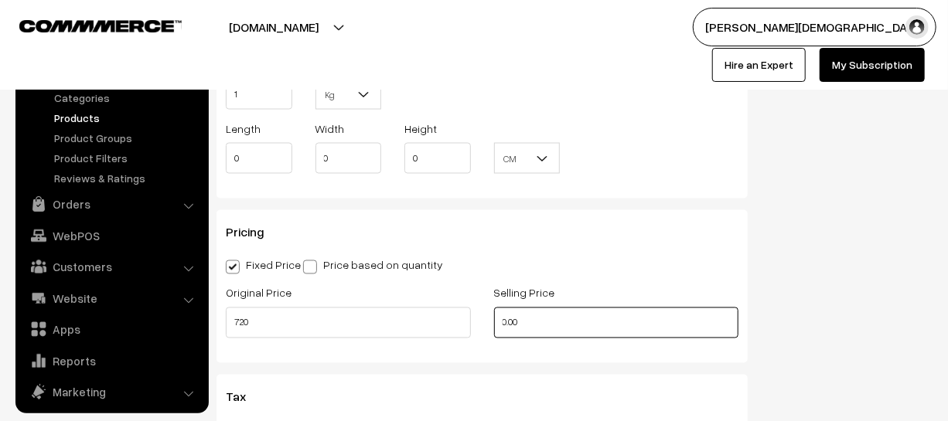
click at [657, 333] on input "0.00" at bounding box center [616, 323] width 245 height 31
type input "0"
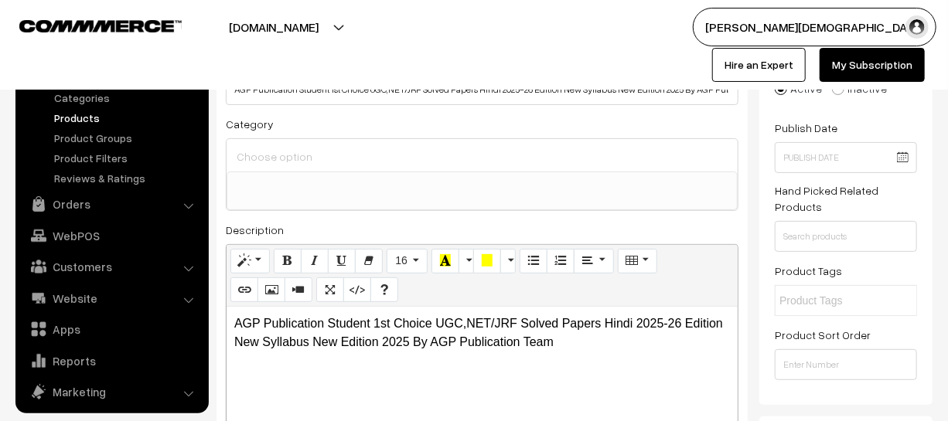
scroll to position [0, 0]
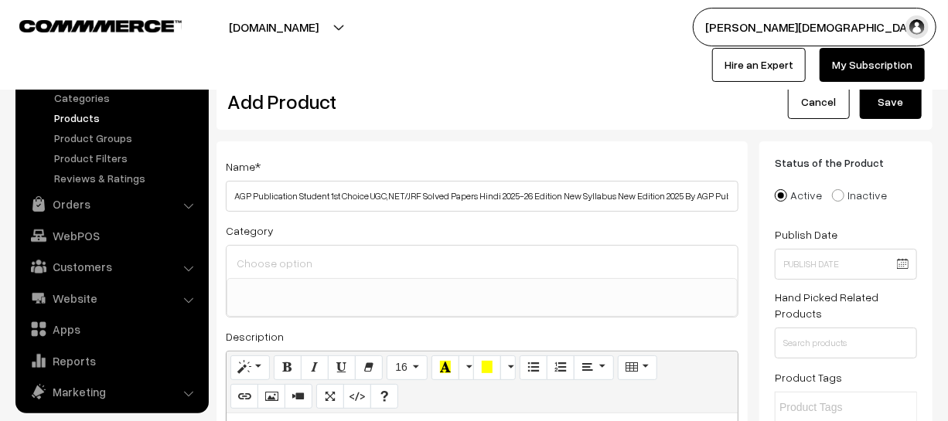
type input "499"
click at [874, 122] on div "Dashboard / Products / Add Product Add Product Cancel Save" at bounding box center [574, 94] width 716 height 72
click at [874, 117] on button "Save" at bounding box center [891, 102] width 62 height 34
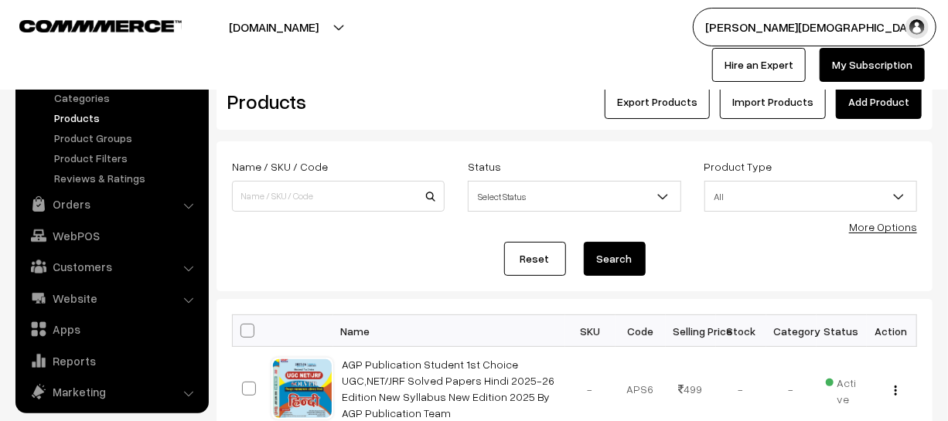
click at [898, 129] on div "Dashboard / Products Products Export Products Import Products Add Product" at bounding box center [574, 94] width 716 height 72
click at [889, 116] on link "Add Product" at bounding box center [879, 102] width 86 height 34
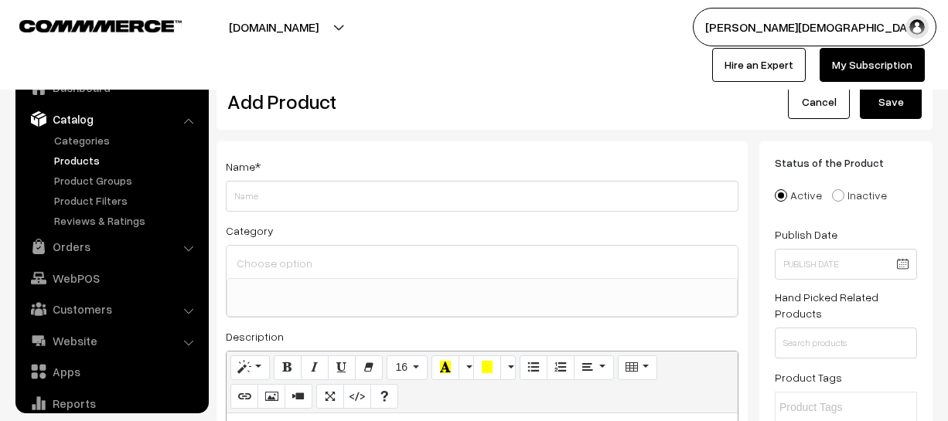
select select
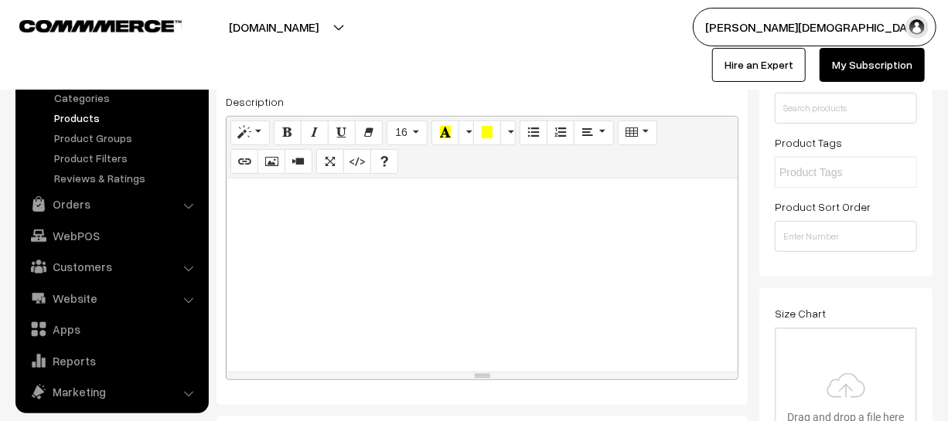
scroll to position [261, 0]
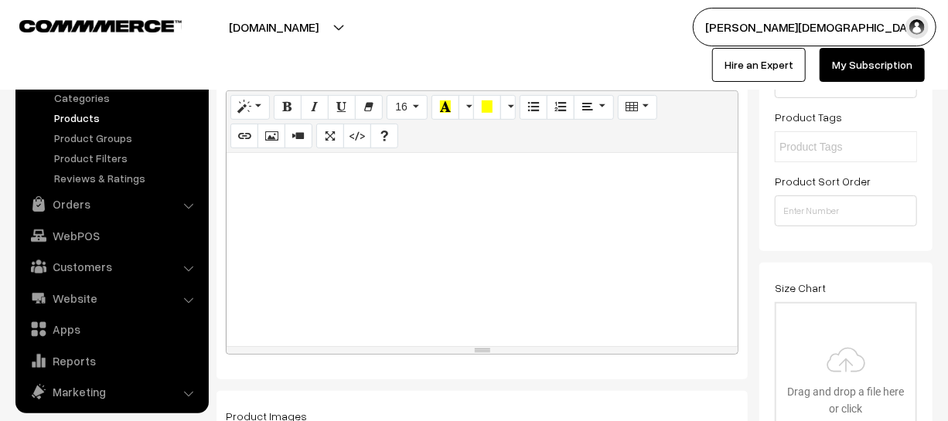
type input "AGP Publication Student 1st Choice UGC,NET/JRF Solved Papers Home Science 2025-…"
click at [412, 289] on div at bounding box center [482, 249] width 511 height 193
paste div
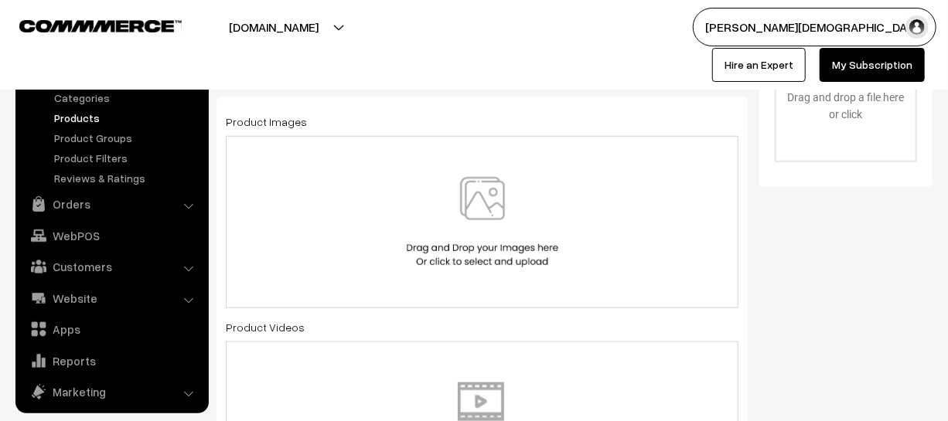
scroll to position [562, 0]
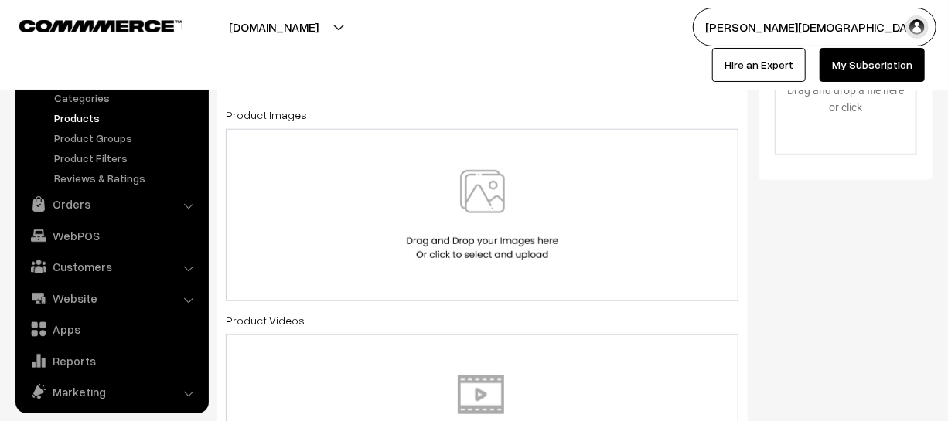
click at [451, 221] on img at bounding box center [482, 215] width 159 height 90
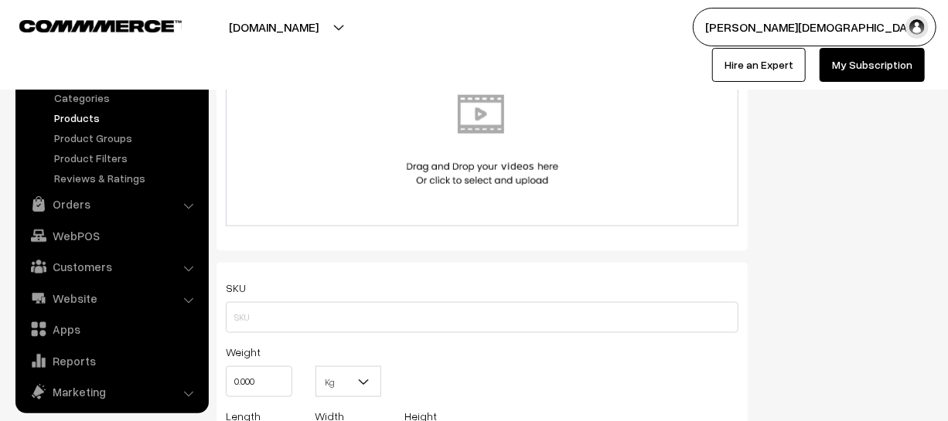
scroll to position [843, 0]
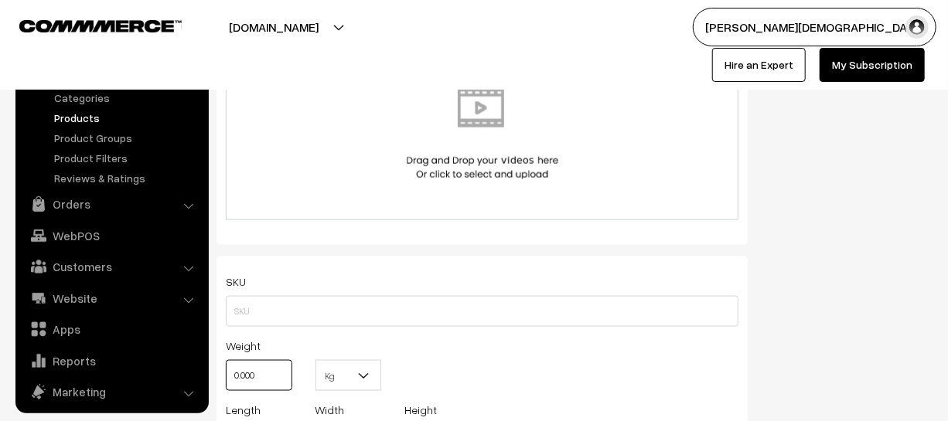
click at [284, 384] on input "0.000" at bounding box center [259, 375] width 66 height 31
type input "0"
type input "1"
click at [358, 376] on b at bounding box center [363, 375] width 15 height 15
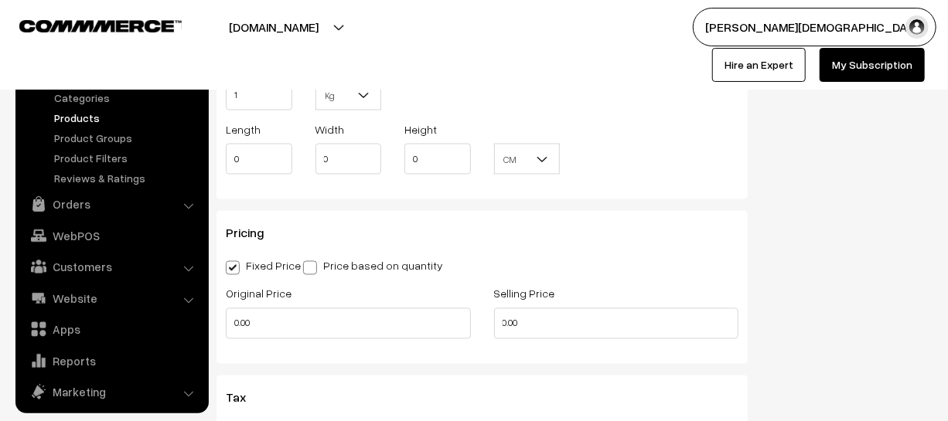
scroll to position [1124, 0]
click at [310, 325] on input "0.00" at bounding box center [348, 323] width 245 height 31
type input "0"
type input "540"
click at [557, 325] on input "0.00" at bounding box center [616, 323] width 245 height 31
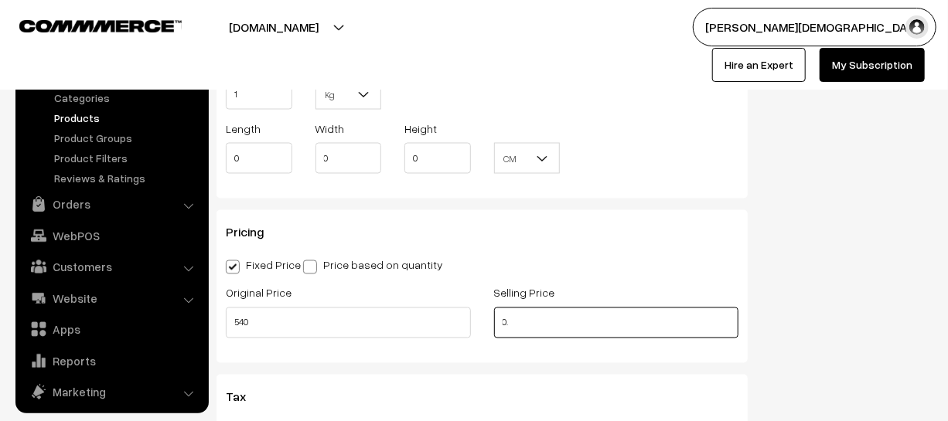
type input "0"
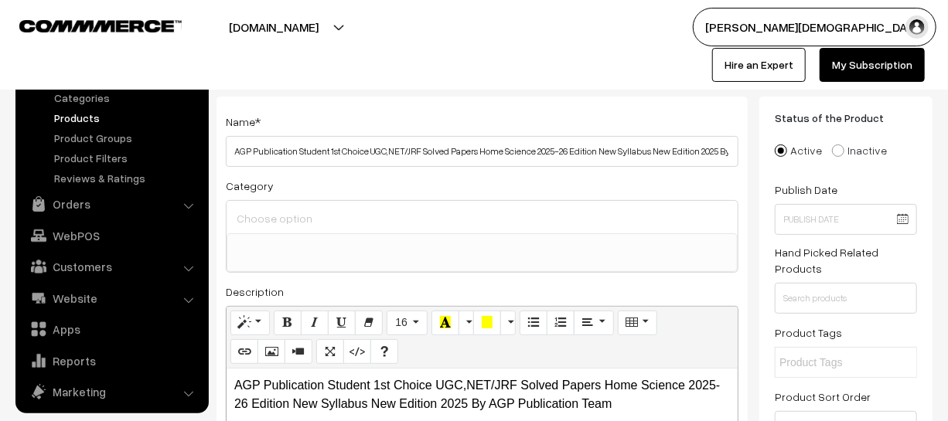
scroll to position [0, 0]
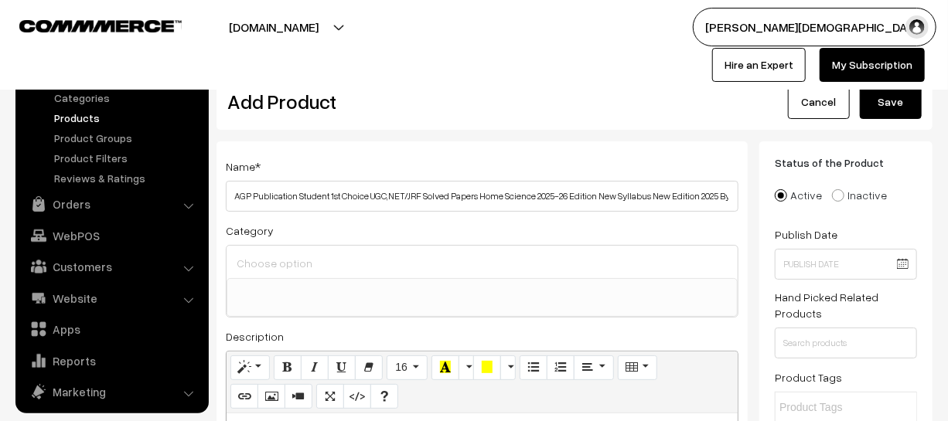
type input "375"
click at [879, 108] on button "Save" at bounding box center [891, 102] width 62 height 34
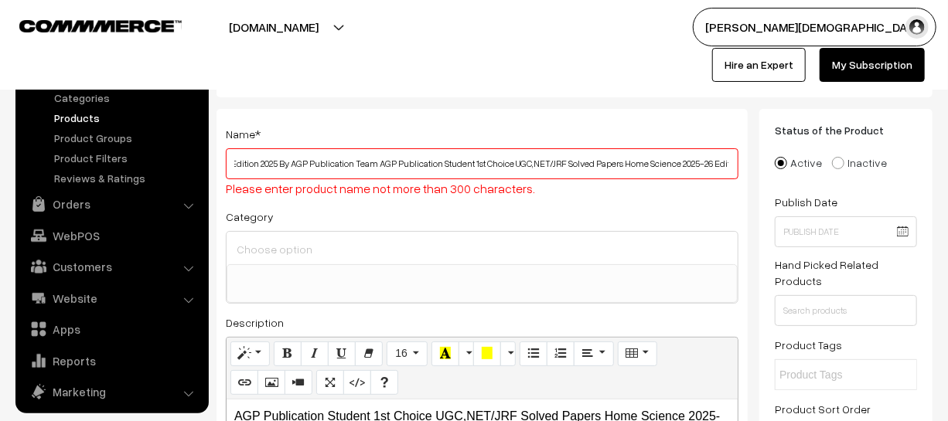
scroll to position [0, 1273]
drag, startPoint x: 234, startPoint y: 162, endPoint x: 851, endPoint y: 166, distance: 617.8
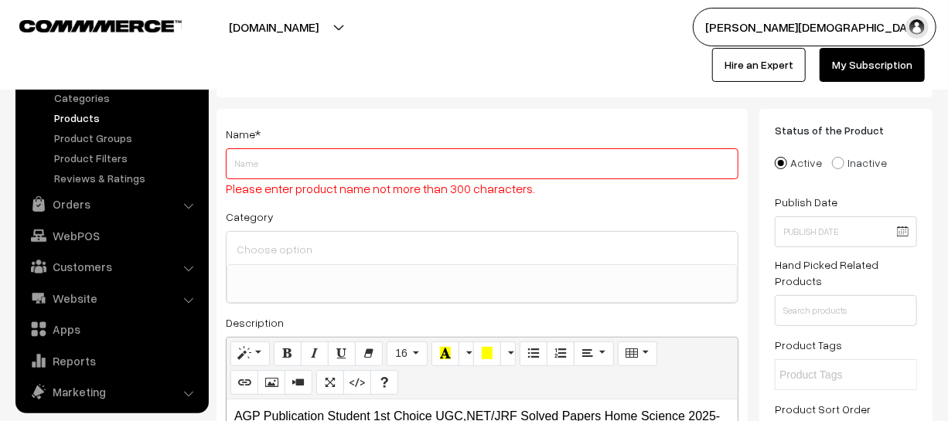
scroll to position [0, 0]
paste input "AGP Publication Student 1st Choice UGC,NET/JRF Solved Papers Home Science 2025-…"
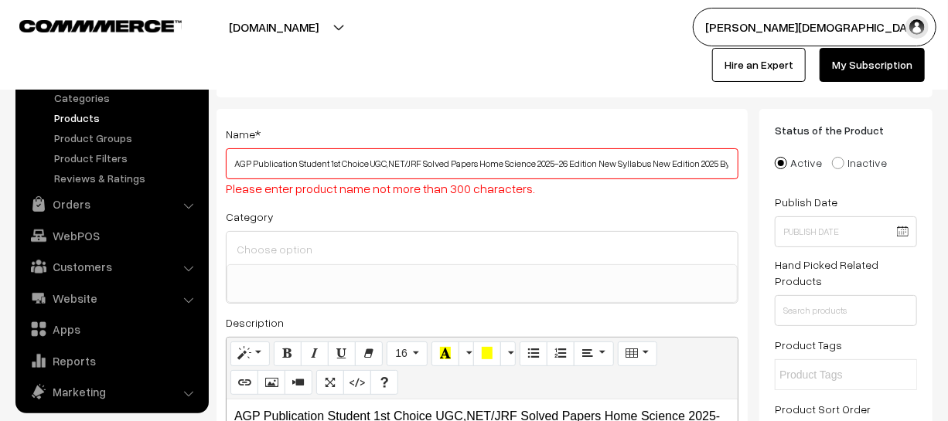
scroll to position [0, 94]
type input "AGP Publication Student 1st Choice UGC,NET/JRF Solved Papers Home Science 2025-…"
click at [871, 79] on button "Save" at bounding box center [891, 70] width 62 height 34
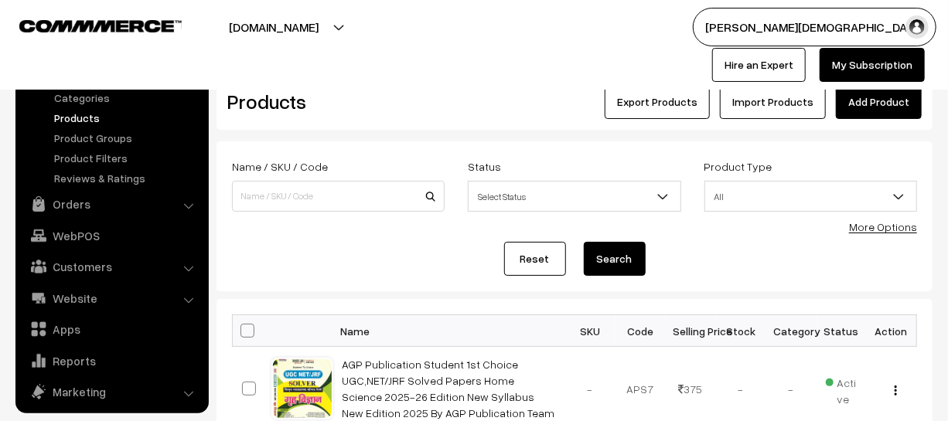
click at [857, 106] on link "Add Product" at bounding box center [879, 102] width 86 height 34
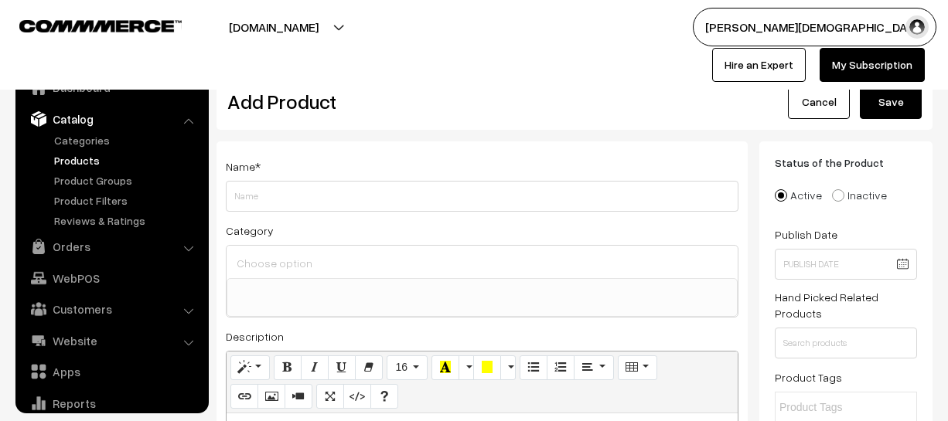
select select
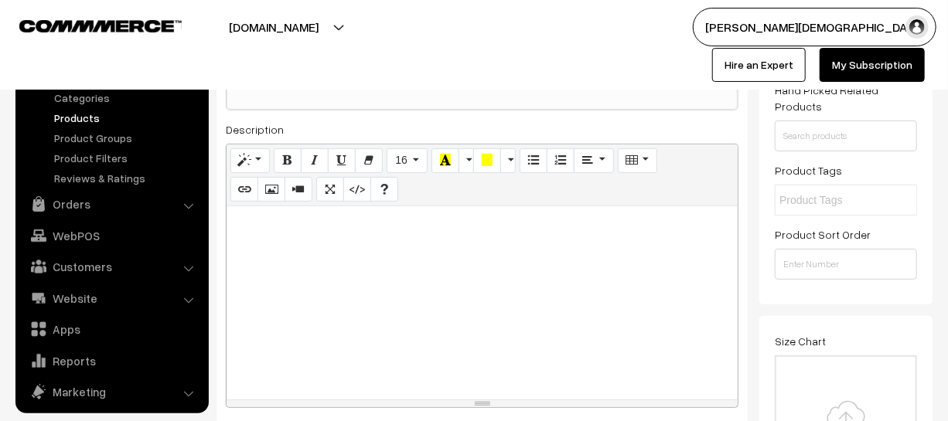
scroll to position [210, 0]
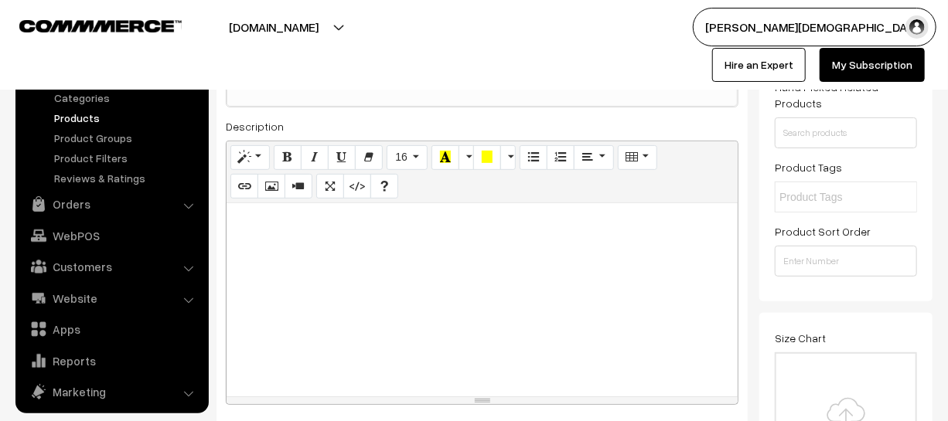
type input "AGP Publication Student 1st Choice UGC,NET/JRF Solved Papers Economics 2025-26 …"
click at [346, 315] on div at bounding box center [482, 299] width 511 height 193
paste div
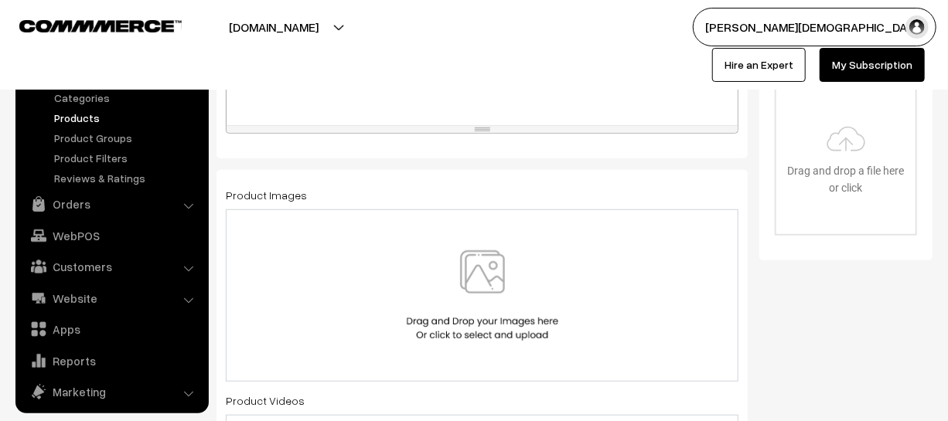
scroll to position [492, 0]
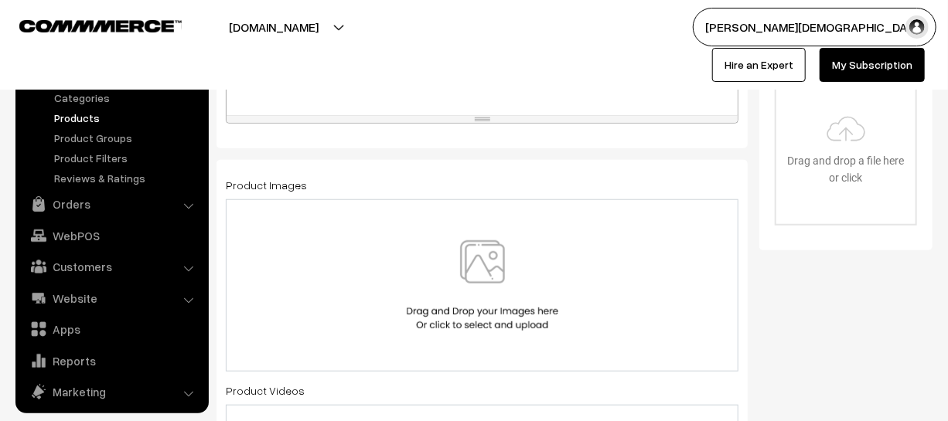
click at [432, 282] on img at bounding box center [482, 285] width 159 height 90
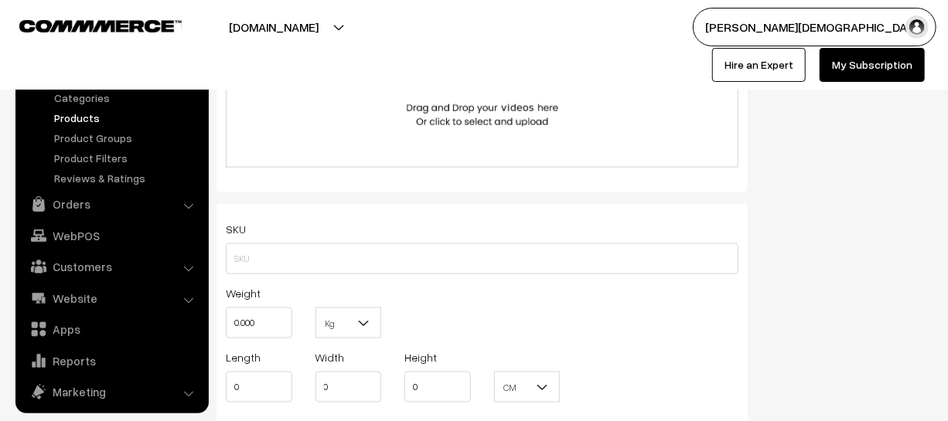
scroll to position [913, 0]
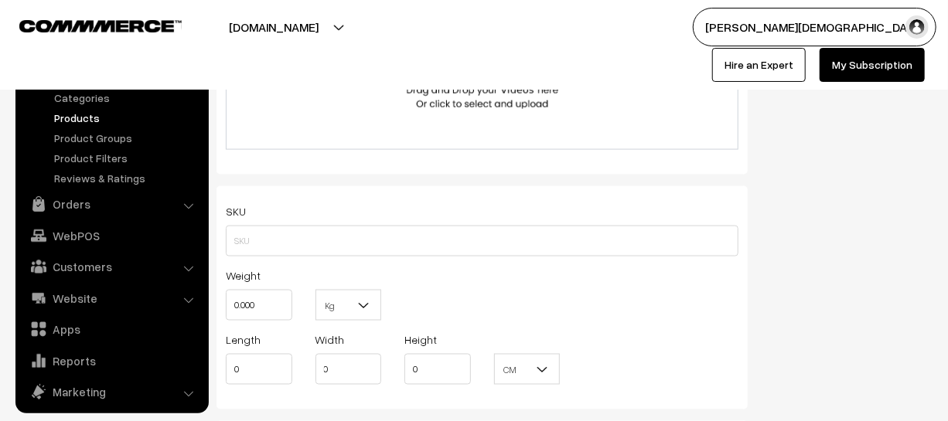
click at [294, 316] on div "Weight 0.000" at bounding box center [259, 298] width 90 height 64
click at [288, 314] on input "0.000" at bounding box center [259, 305] width 66 height 31
type input "0"
type input "1"
click at [366, 312] on b at bounding box center [363, 305] width 15 height 15
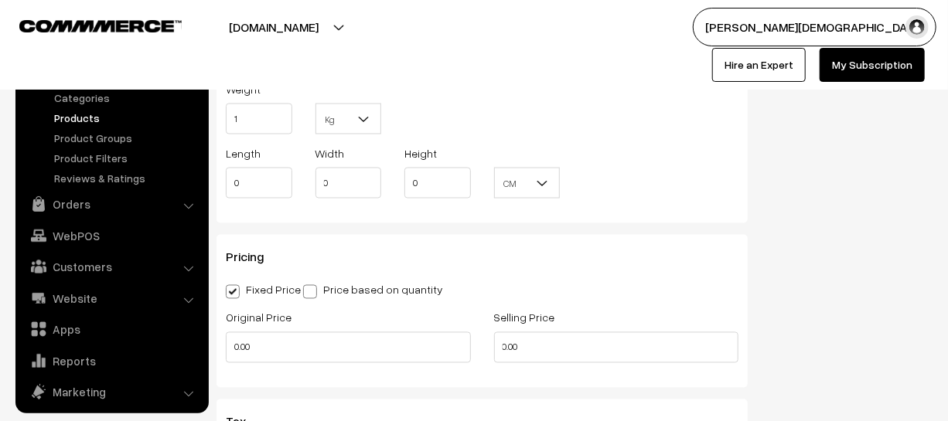
scroll to position [1124, 0]
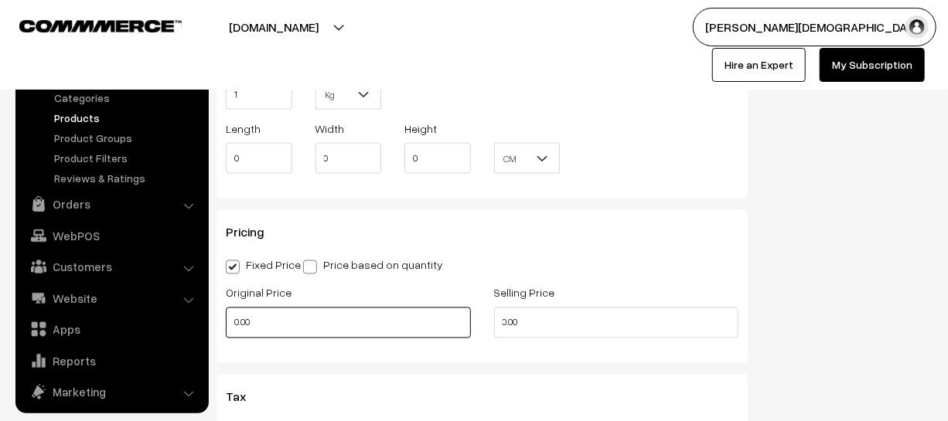
click at [289, 337] on input "0.00" at bounding box center [348, 323] width 245 height 31
type input "0"
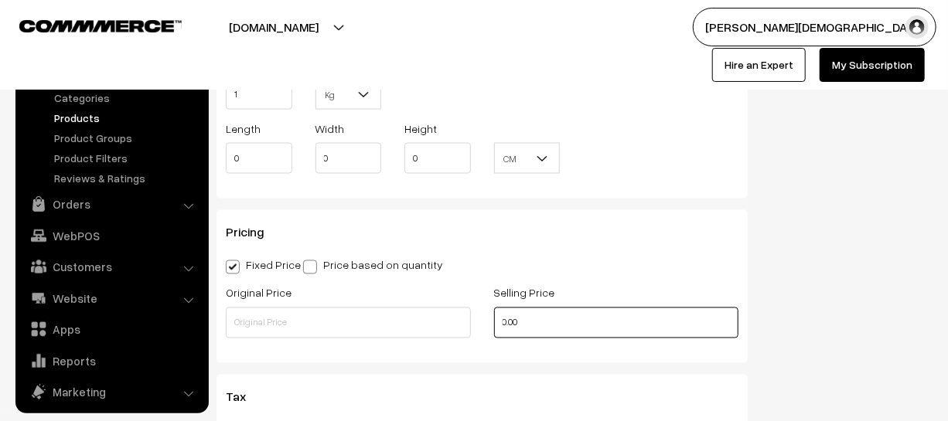
click at [576, 338] on input "0.00" at bounding box center [616, 323] width 245 height 31
type input "0"
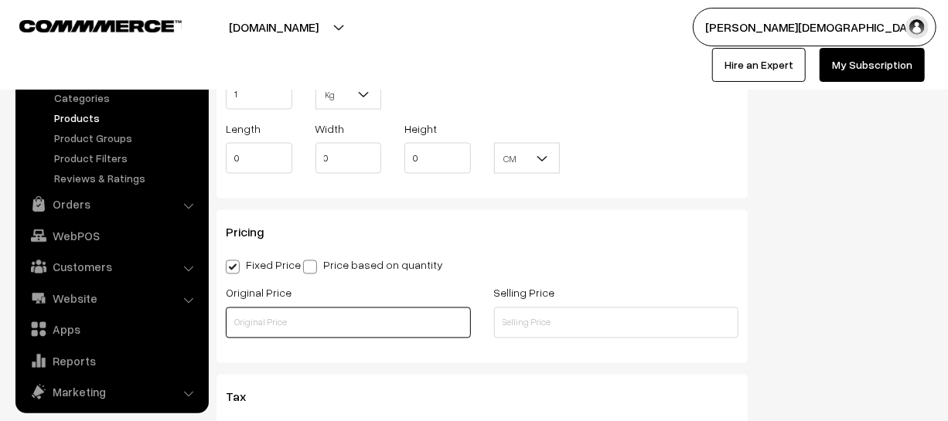
click at [304, 327] on input "text" at bounding box center [348, 323] width 245 height 31
type input "780"
click at [567, 354] on div "Pricing Fixed Price Price based on quantity Original Price 780 Selling Price Qt…" at bounding box center [481, 286] width 531 height 153
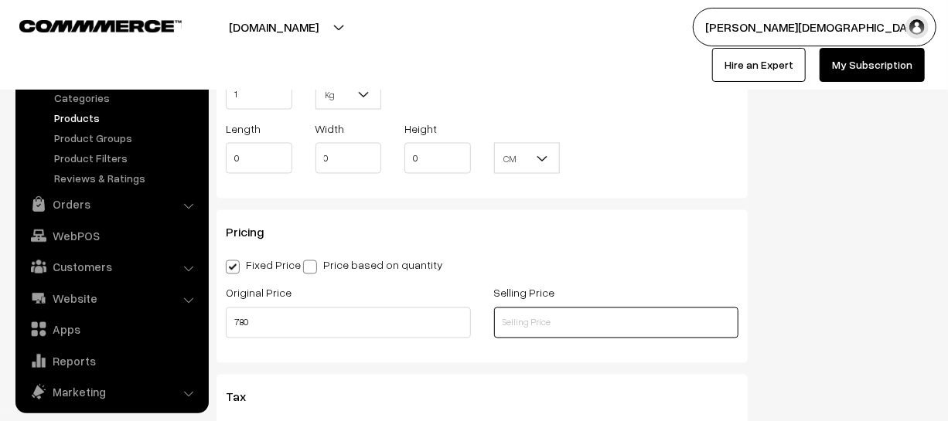
click at [551, 326] on input "text" at bounding box center [616, 323] width 245 height 31
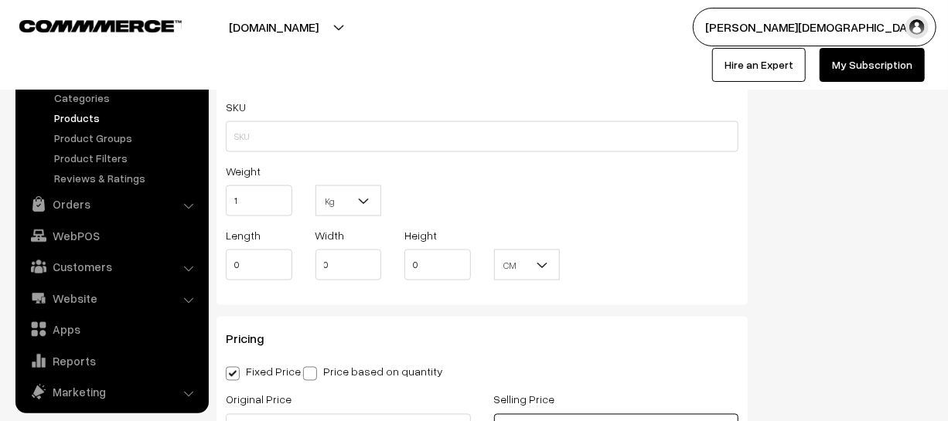
scroll to position [983, 0]
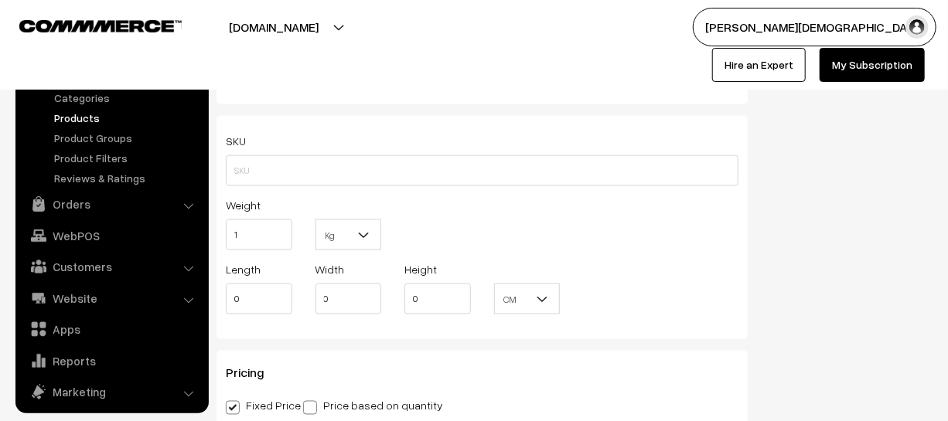
type input "551"
click at [263, 245] on input "1" at bounding box center [259, 235] width 66 height 31
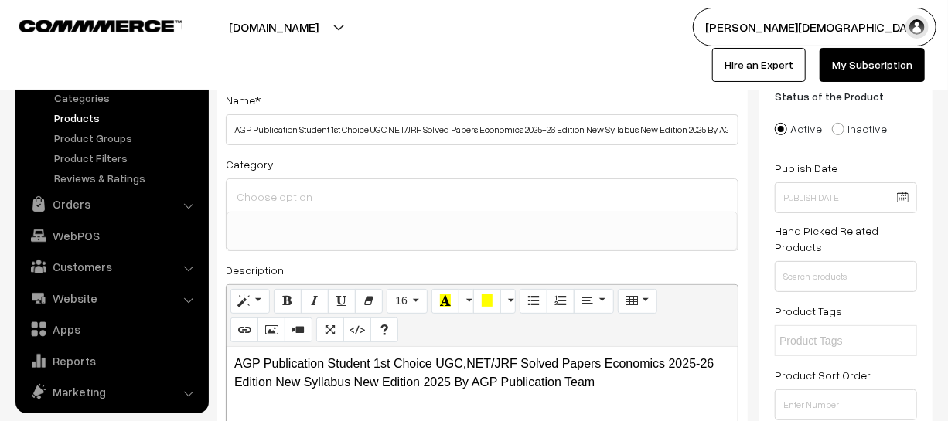
scroll to position [0, 0]
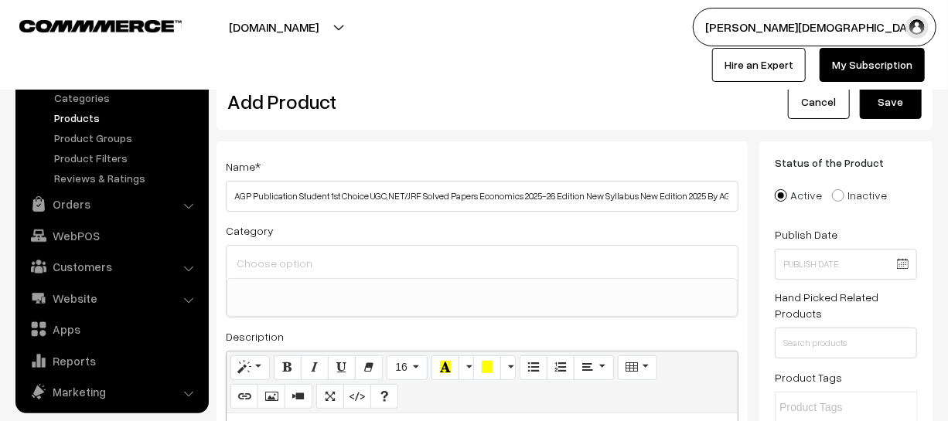
type input "1.50"
click at [873, 107] on button "Save" at bounding box center [891, 102] width 62 height 34
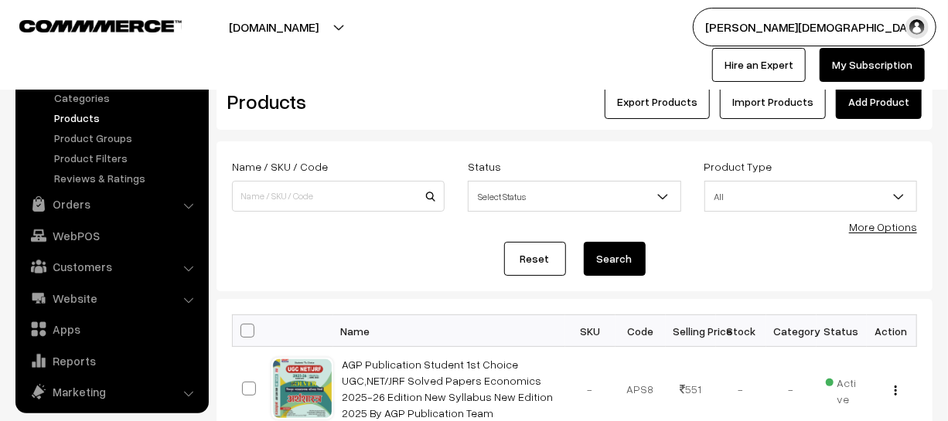
click at [863, 110] on link "Add Product" at bounding box center [879, 102] width 86 height 34
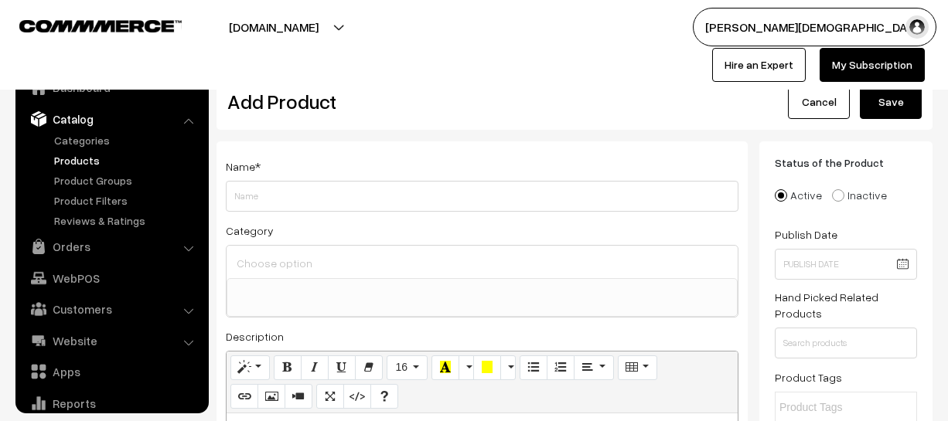
select select
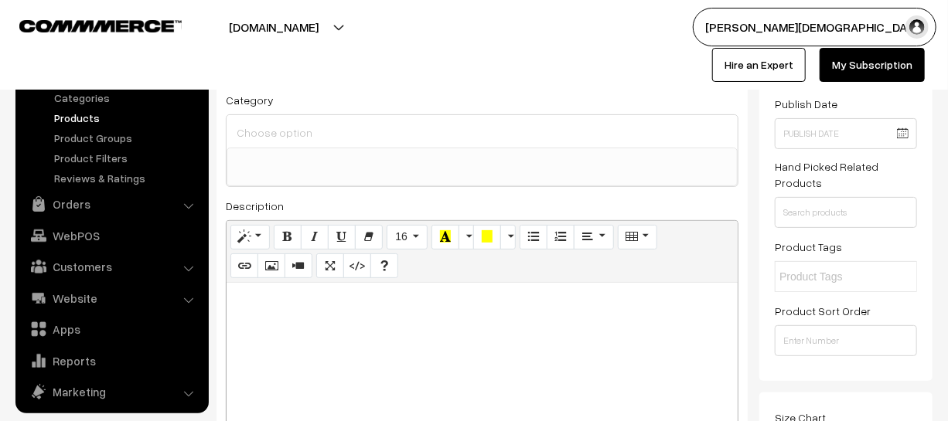
scroll to position [140, 0]
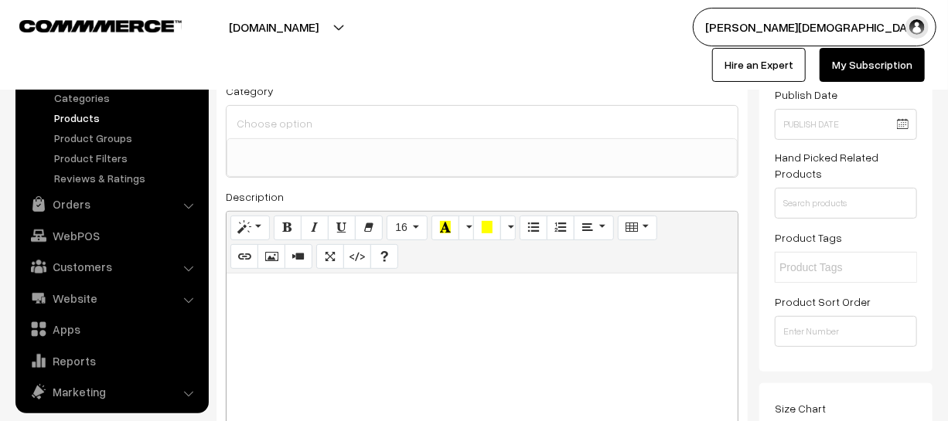
type input "AGP Publication Student 1st Choice UGC,NET/JRF Solved Papers Itihas 2025-26 Edi…"
click at [387, 327] on div at bounding box center [482, 370] width 511 height 193
paste div
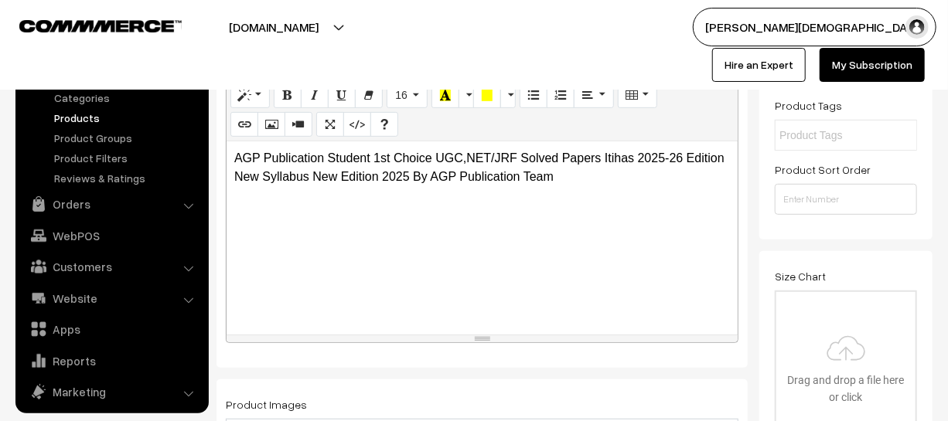
scroll to position [421, 0]
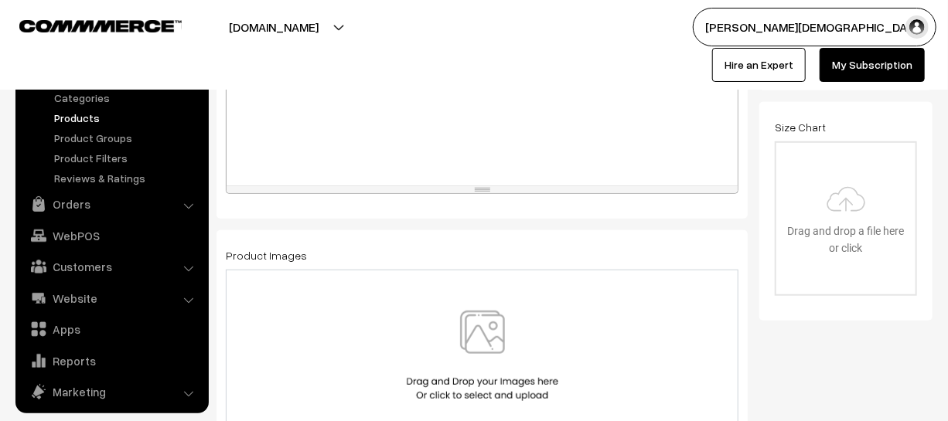
click at [457, 325] on img at bounding box center [482, 356] width 159 height 90
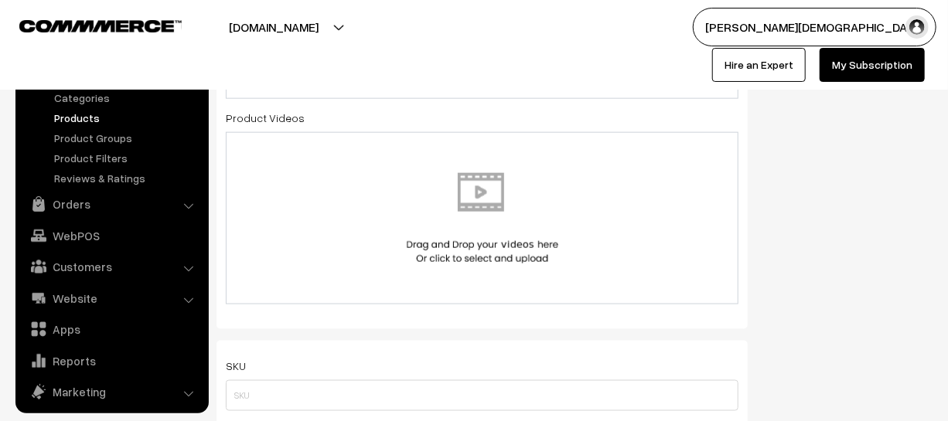
scroll to position [843, 0]
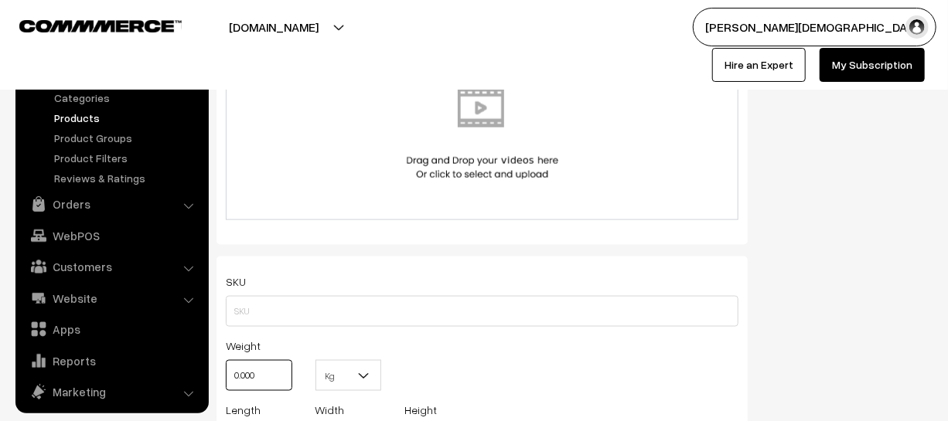
click at [263, 380] on input "0.000" at bounding box center [259, 375] width 66 height 31
type input "0"
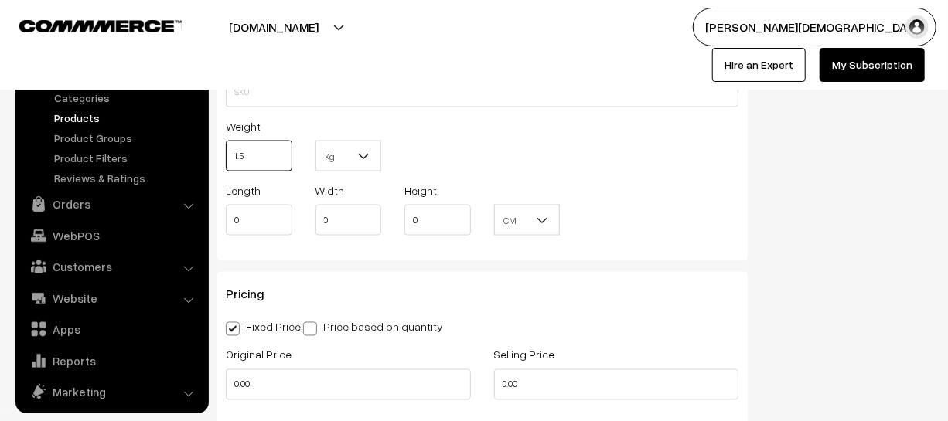
scroll to position [1195, 0]
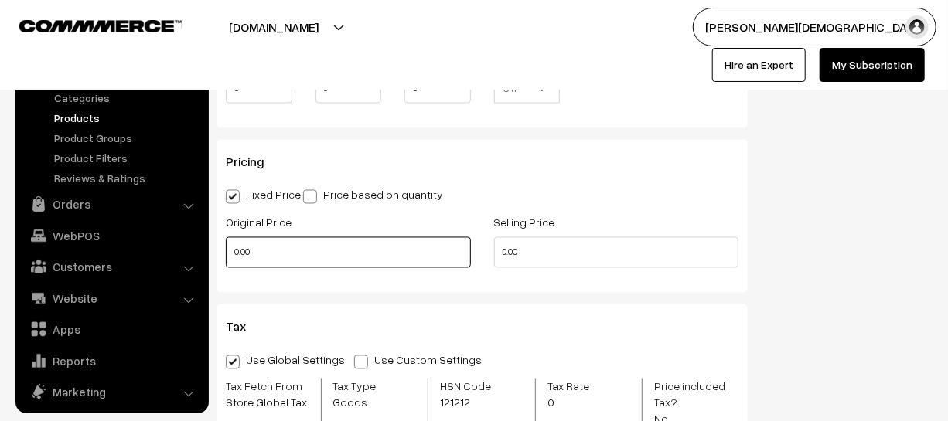
type input "1.50"
click at [301, 262] on input "0.00" at bounding box center [348, 252] width 245 height 31
type input "0"
type input "780"
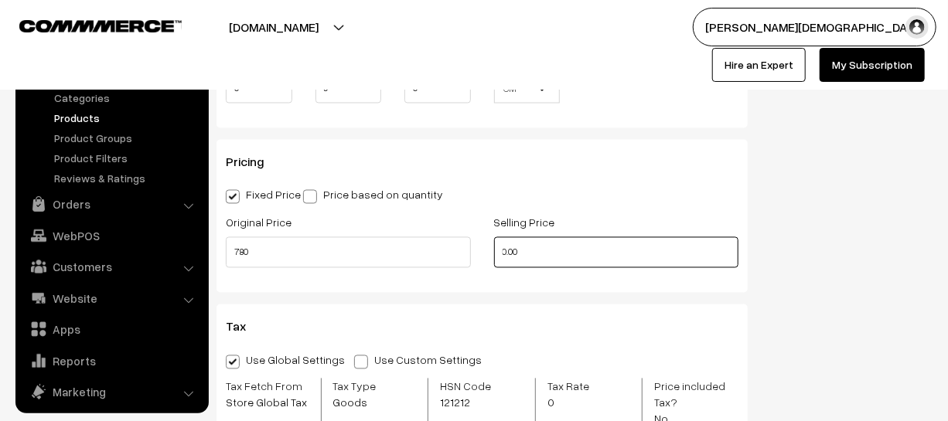
click at [560, 257] on input "0.00" at bounding box center [616, 252] width 245 height 31
type input "0"
type input "551"
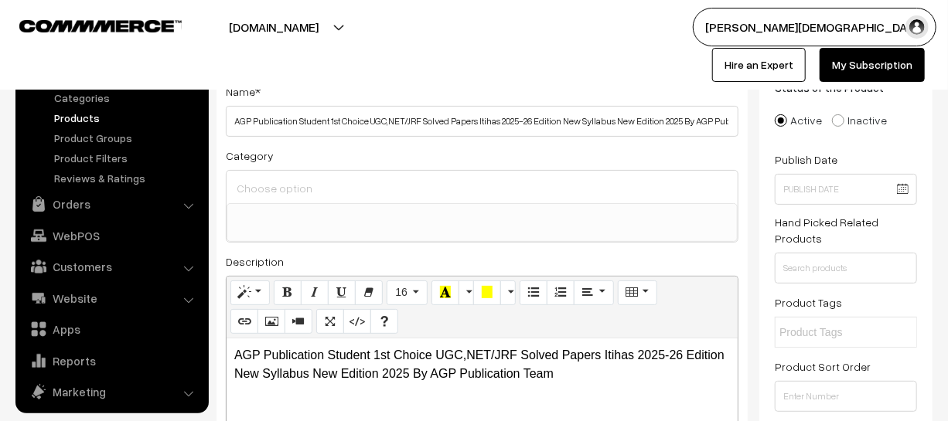
scroll to position [0, 0]
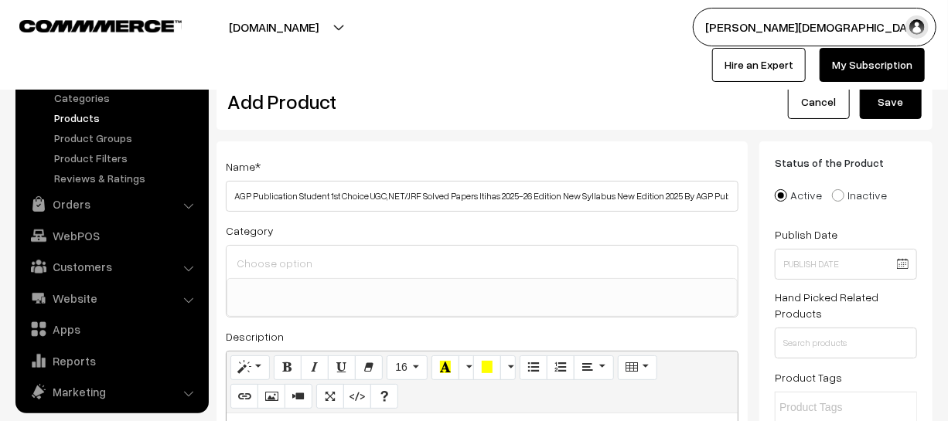
click at [891, 101] on button "Save" at bounding box center [891, 102] width 62 height 34
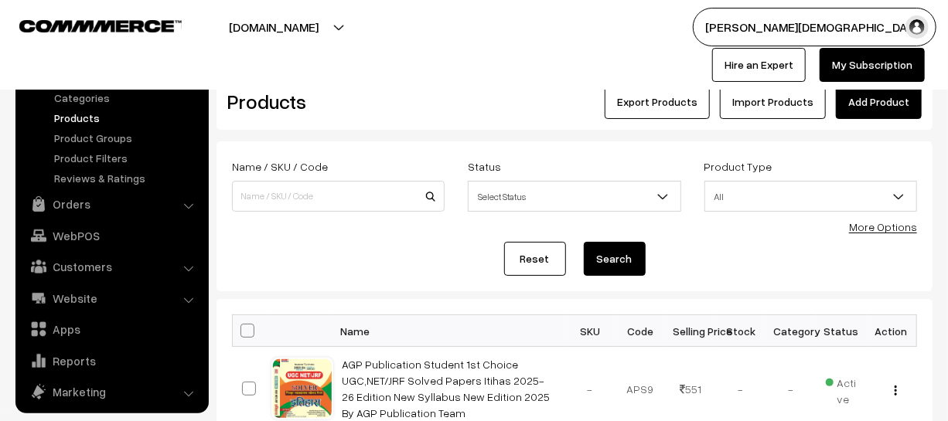
click at [866, 120] on div "Dashboard / Products Products Export Products Import Products Add Product" at bounding box center [574, 94] width 716 height 72
click at [864, 106] on link "Add Product" at bounding box center [879, 102] width 86 height 34
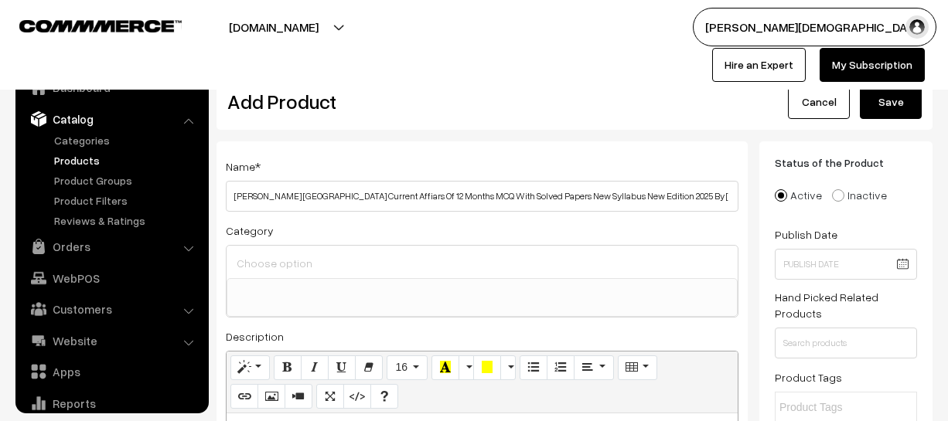
select select
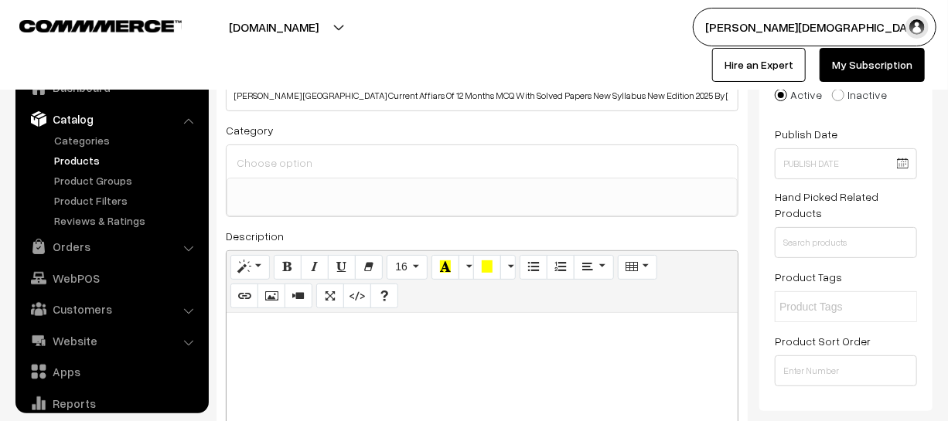
scroll to position [0, 53]
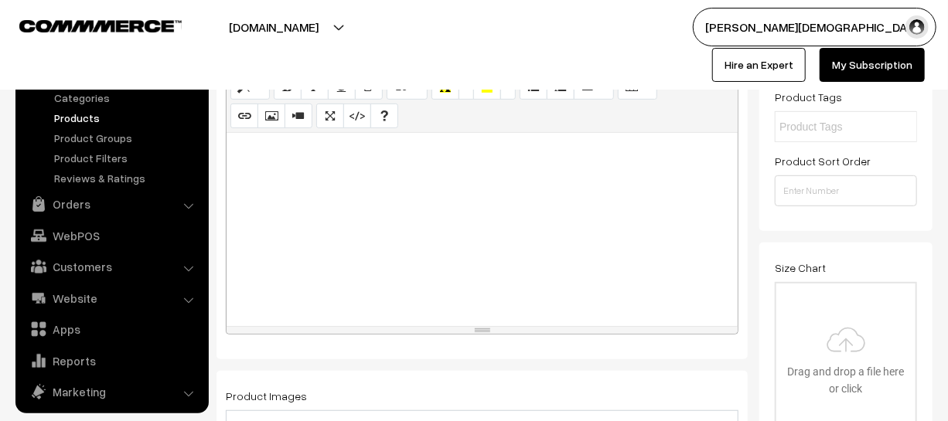
type input "Chavan Prakashan Rajasthan Current Affiars Of 12 Months MCQ With Solved Papers …"
click at [376, 304] on div at bounding box center [482, 229] width 511 height 193
paste div
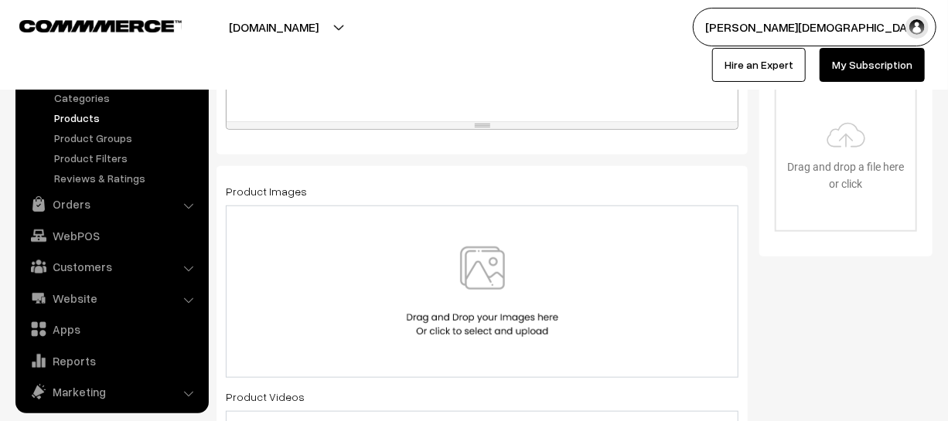
scroll to position [492, 0]
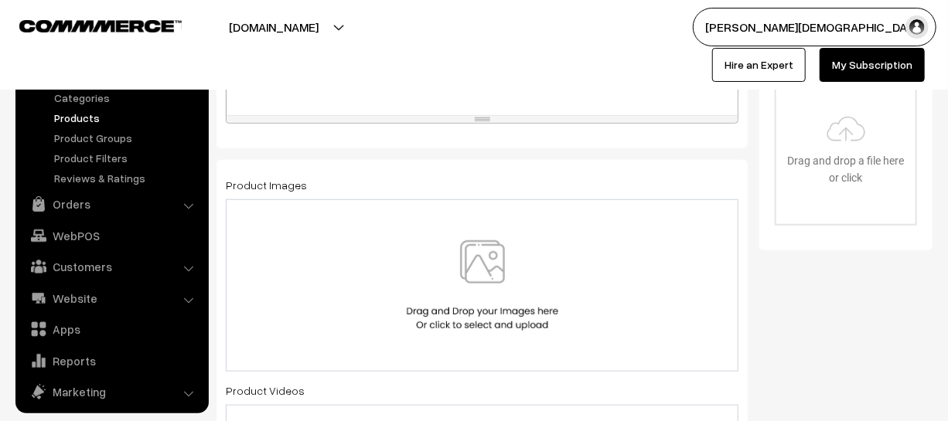
click at [457, 293] on img at bounding box center [482, 285] width 159 height 90
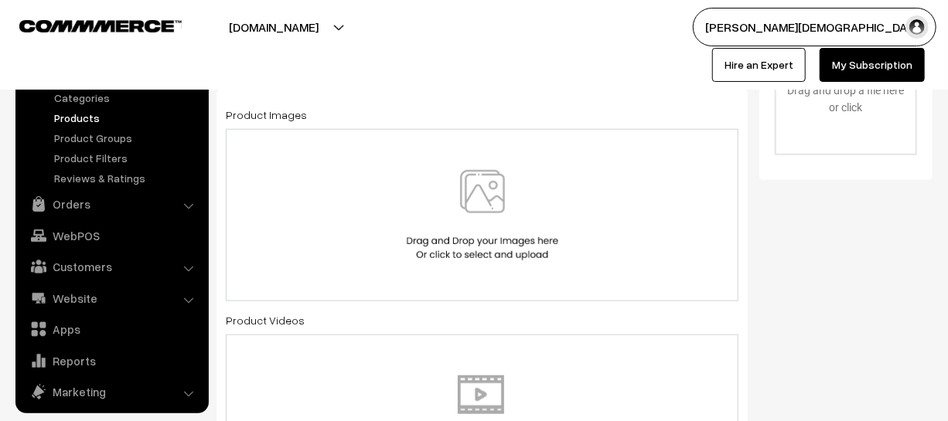
click at [481, 225] on img at bounding box center [482, 215] width 159 height 90
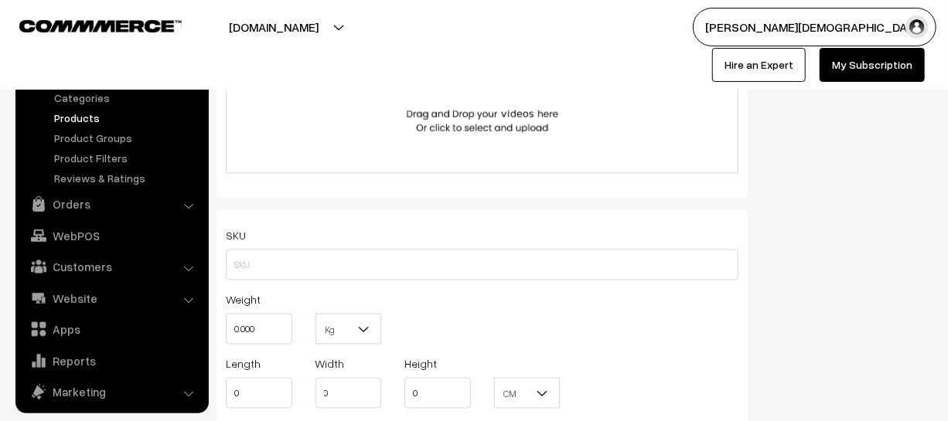
scroll to position [913, 0]
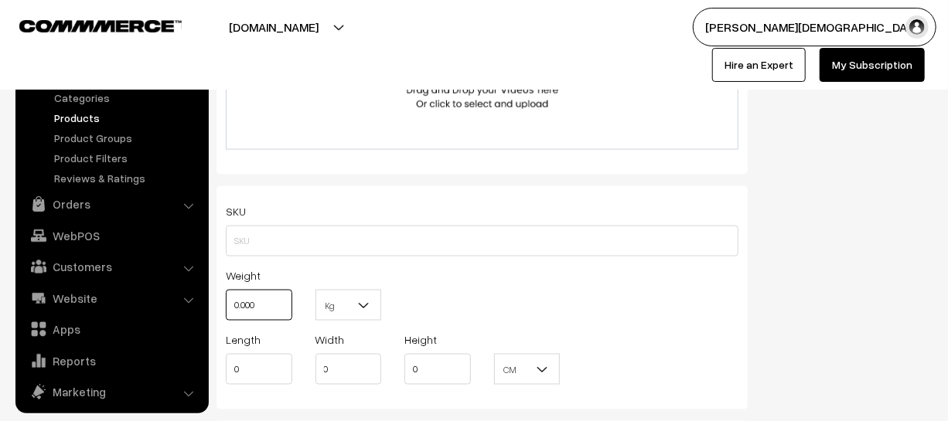
click at [288, 314] on input "0.000" at bounding box center [259, 305] width 66 height 31
type input "0"
type input "1"
click at [363, 303] on b at bounding box center [363, 305] width 15 height 15
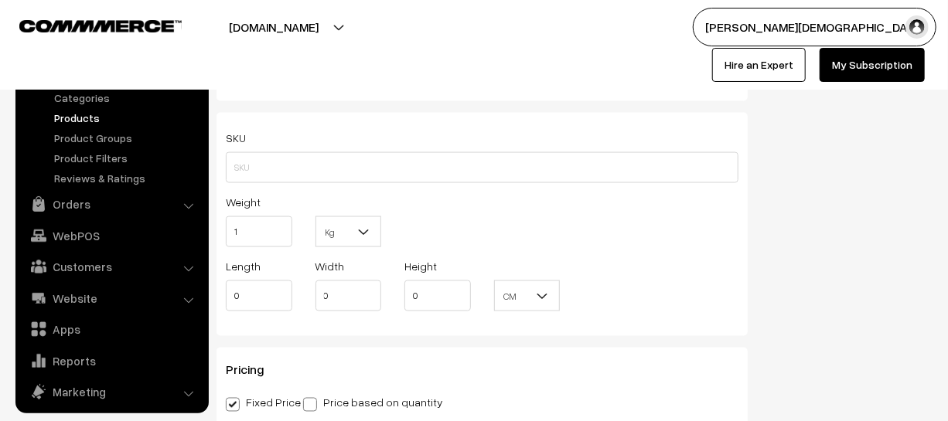
scroll to position [1054, 0]
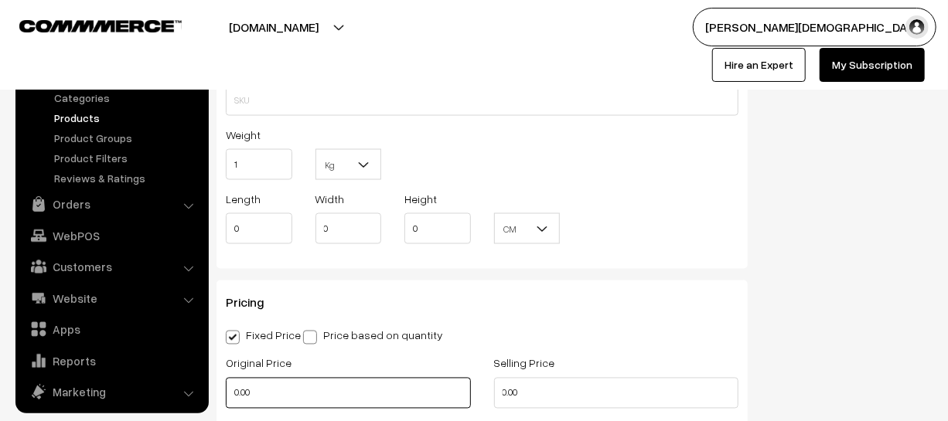
click at [284, 407] on input "0.00" at bounding box center [348, 393] width 245 height 31
type input "0"
type input "80"
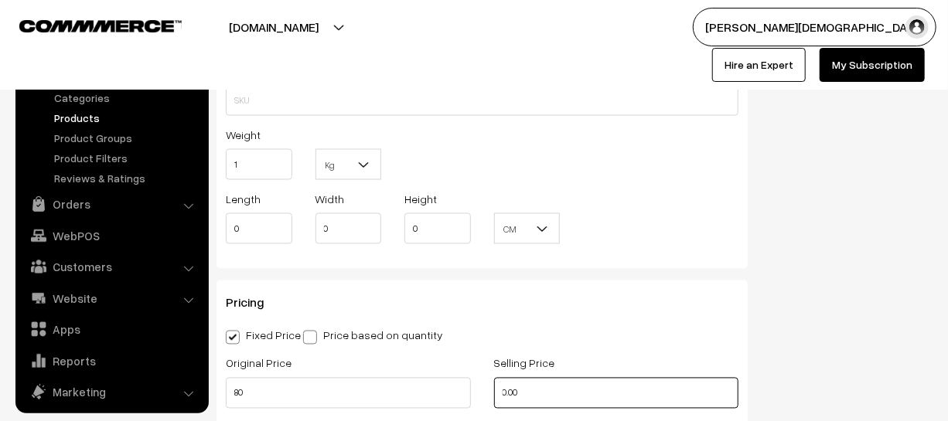
click at [552, 391] on input "0.00" at bounding box center [616, 393] width 245 height 31
type input "0"
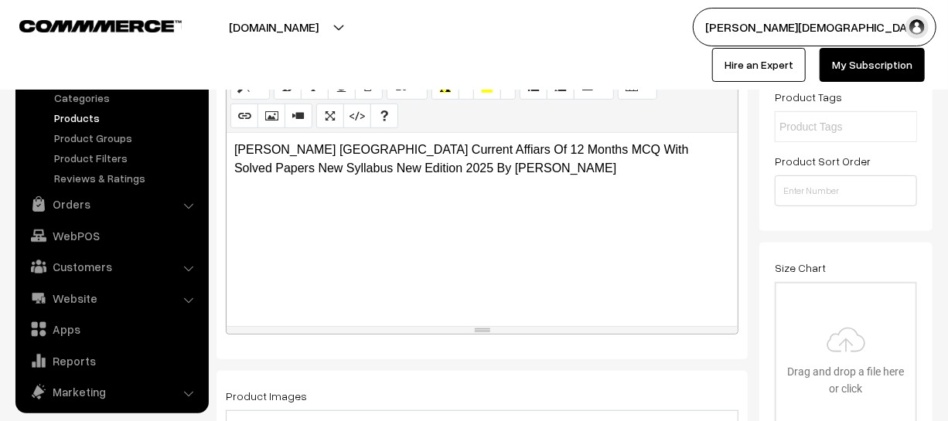
scroll to position [0, 0]
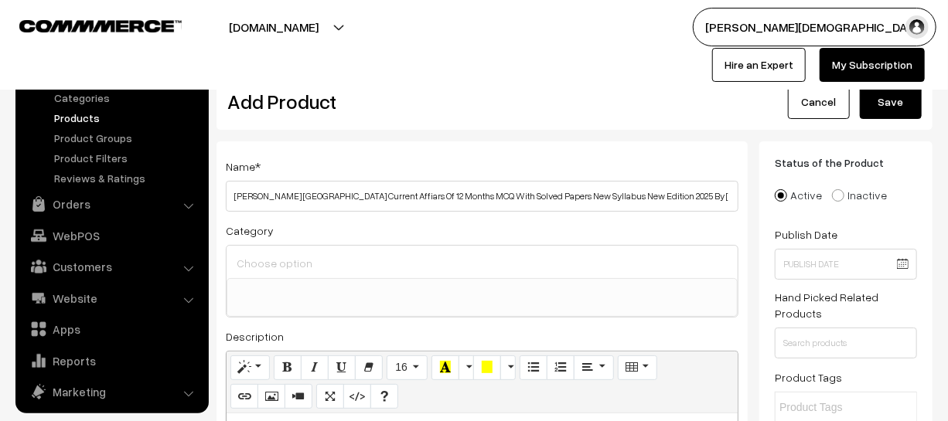
type input "75"
click at [870, 129] on div "Dashboard / Products / Add Product Add Product Cancel Save" at bounding box center [574, 94] width 716 height 72
click at [871, 116] on button "Save" at bounding box center [891, 102] width 62 height 34
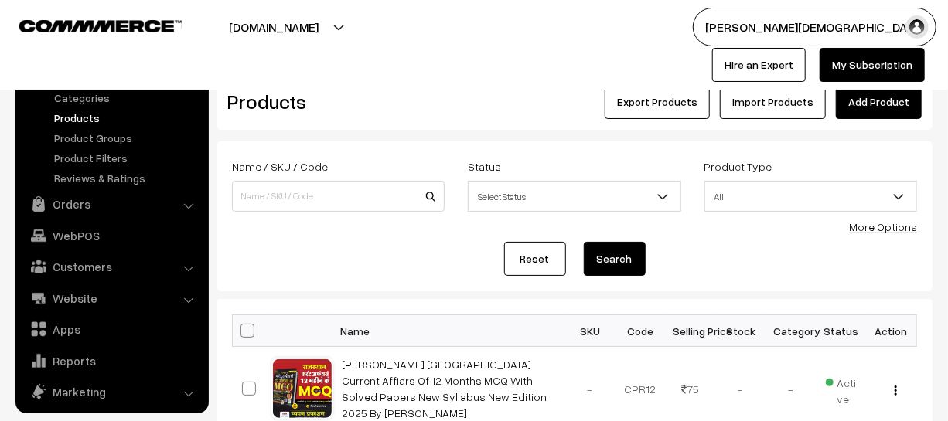
click at [845, 105] on link "Add Product" at bounding box center [879, 102] width 86 height 34
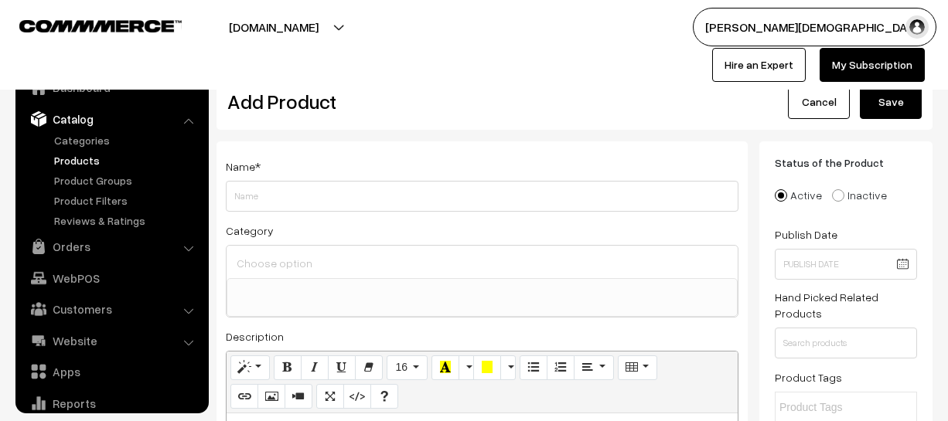
select select
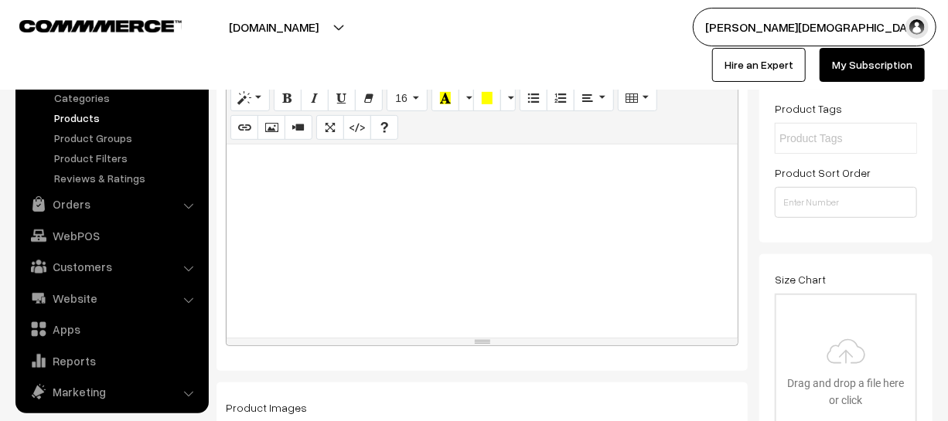
scroll to position [281, 0]
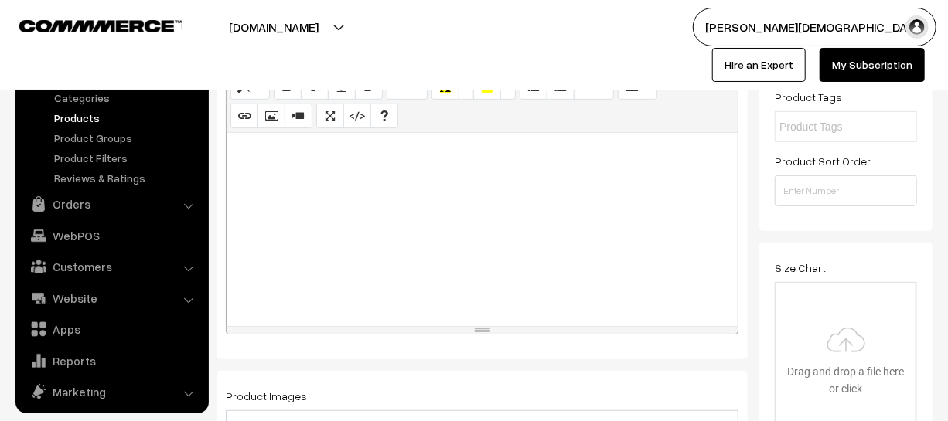
type input "History Point Publication Hand Written Notes Useful For School Lecturer Bharat …"
click at [302, 237] on div at bounding box center [482, 229] width 511 height 193
paste div
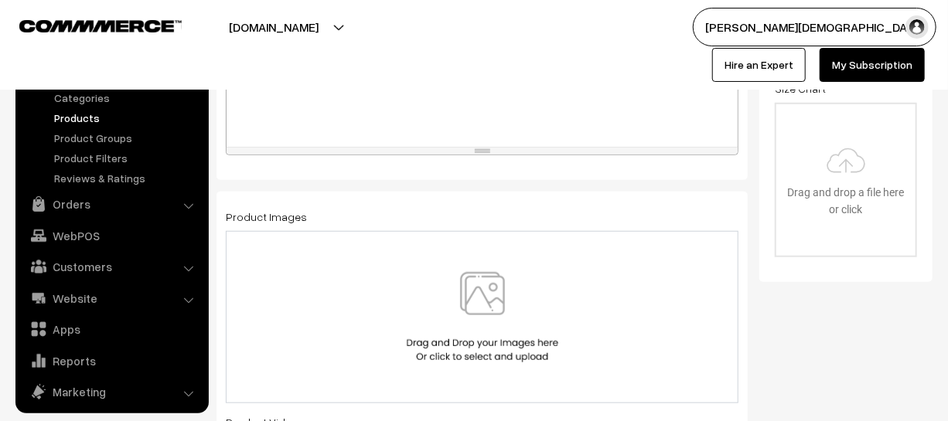
scroll to position [421, 0]
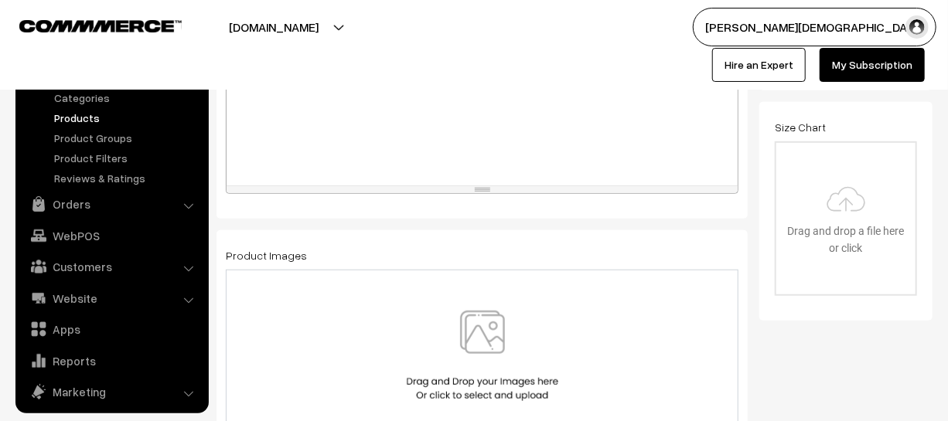
click at [471, 329] on img at bounding box center [482, 356] width 159 height 90
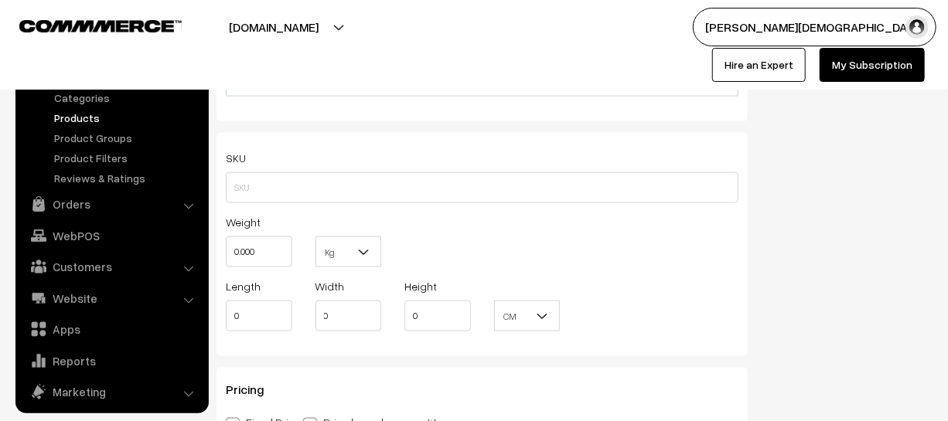
scroll to position [983, 0]
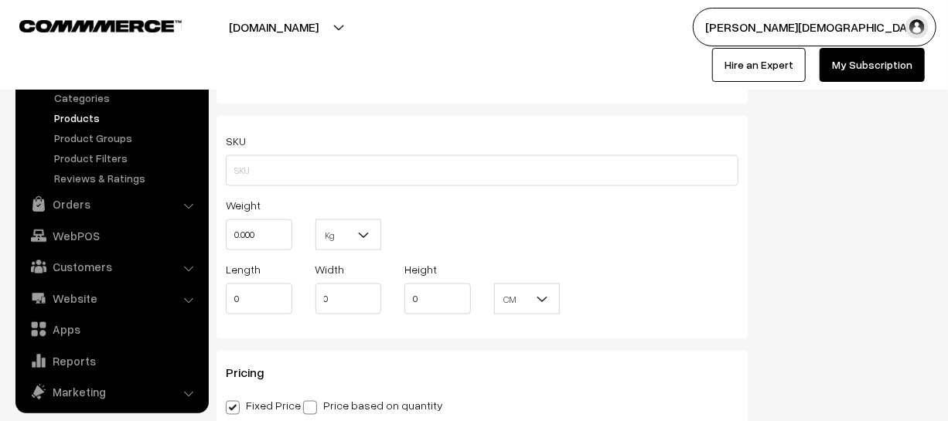
click at [264, 258] on div "Weight 0.000" at bounding box center [259, 228] width 90 height 64
click at [267, 249] on input "0.000" at bounding box center [259, 235] width 66 height 31
click at [264, 244] on input "0.000" at bounding box center [259, 235] width 66 height 31
type input "0"
type input "1"
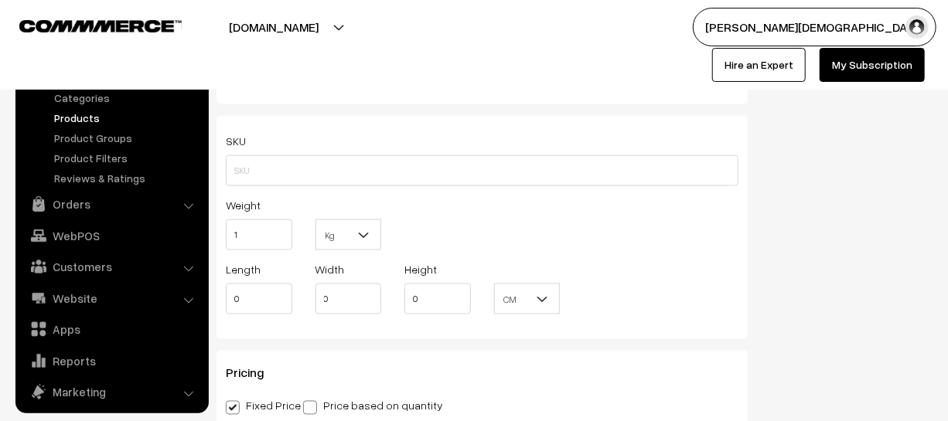
click at [361, 240] on b at bounding box center [363, 234] width 15 height 15
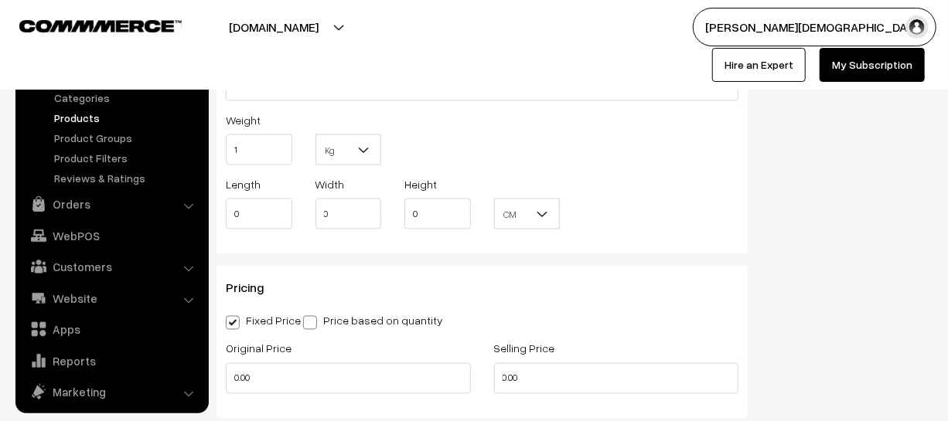
scroll to position [1195, 0]
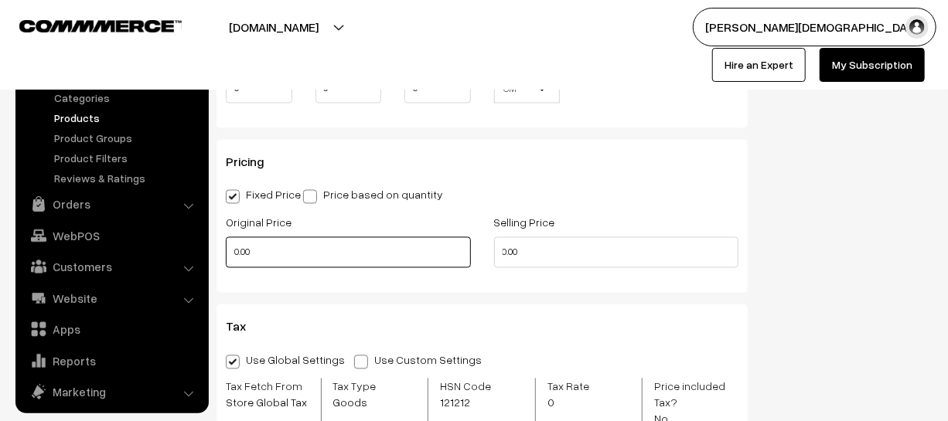
click at [288, 252] on input "0.00" at bounding box center [348, 252] width 245 height 31
type input "0"
type input "390"
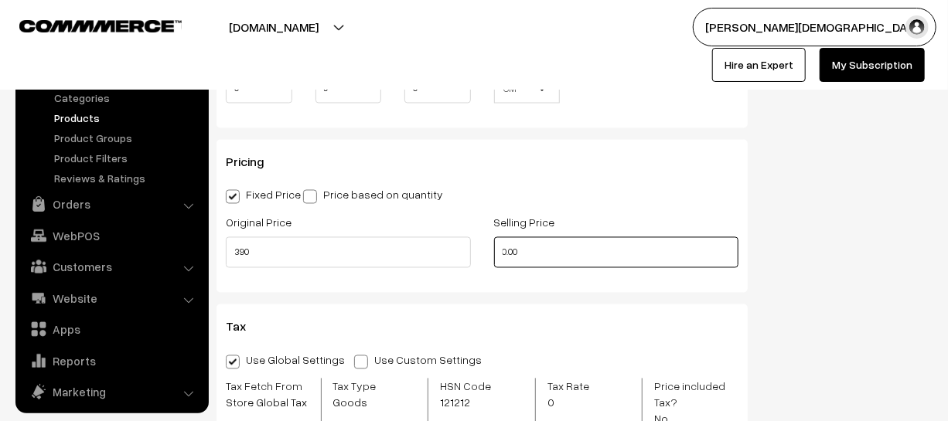
click at [527, 263] on input "0.00" at bounding box center [616, 252] width 245 height 31
type input "0"
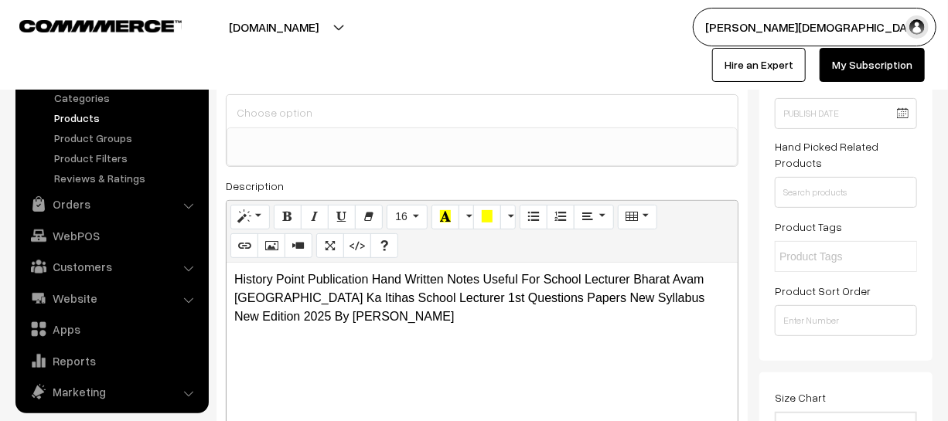
scroll to position [0, 0]
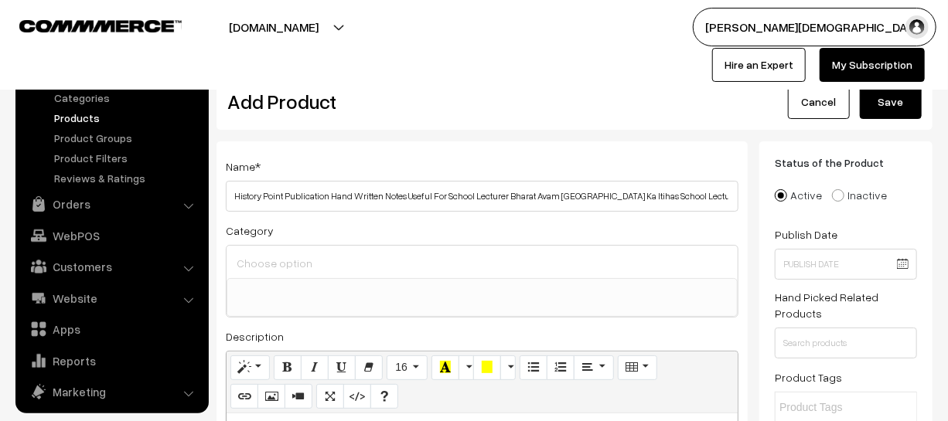
type input "315"
click at [868, 116] on button "Save" at bounding box center [891, 102] width 62 height 34
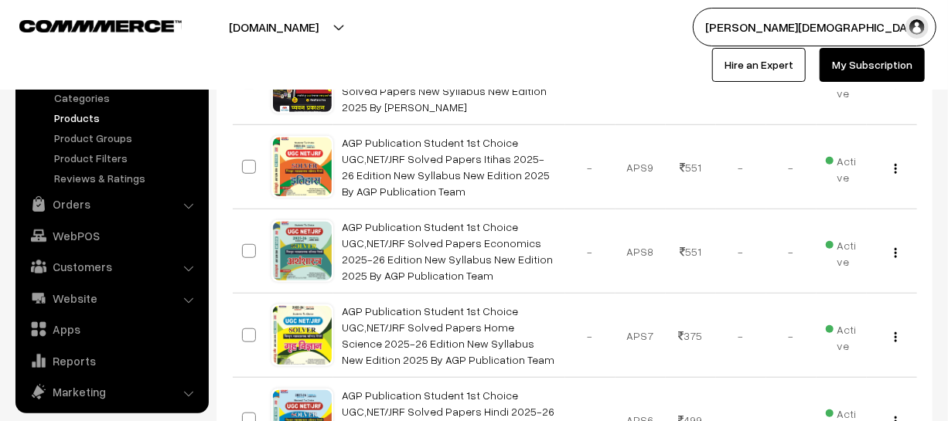
scroll to position [421, 0]
